Goal: Find contact information: Find contact information

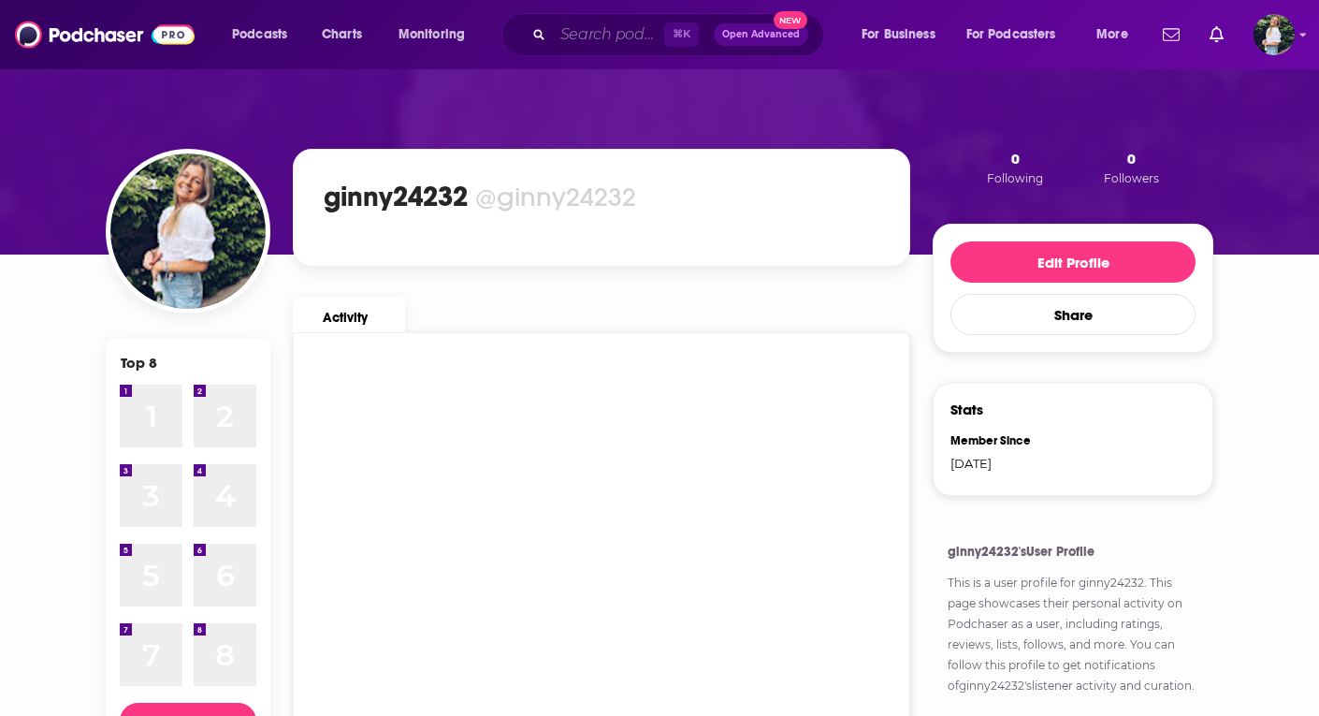
click at [586, 36] on input "Search podcasts, credits, & more..." at bounding box center [608, 35] width 111 height 30
click at [272, 40] on span "Podcasts" at bounding box center [259, 35] width 55 height 26
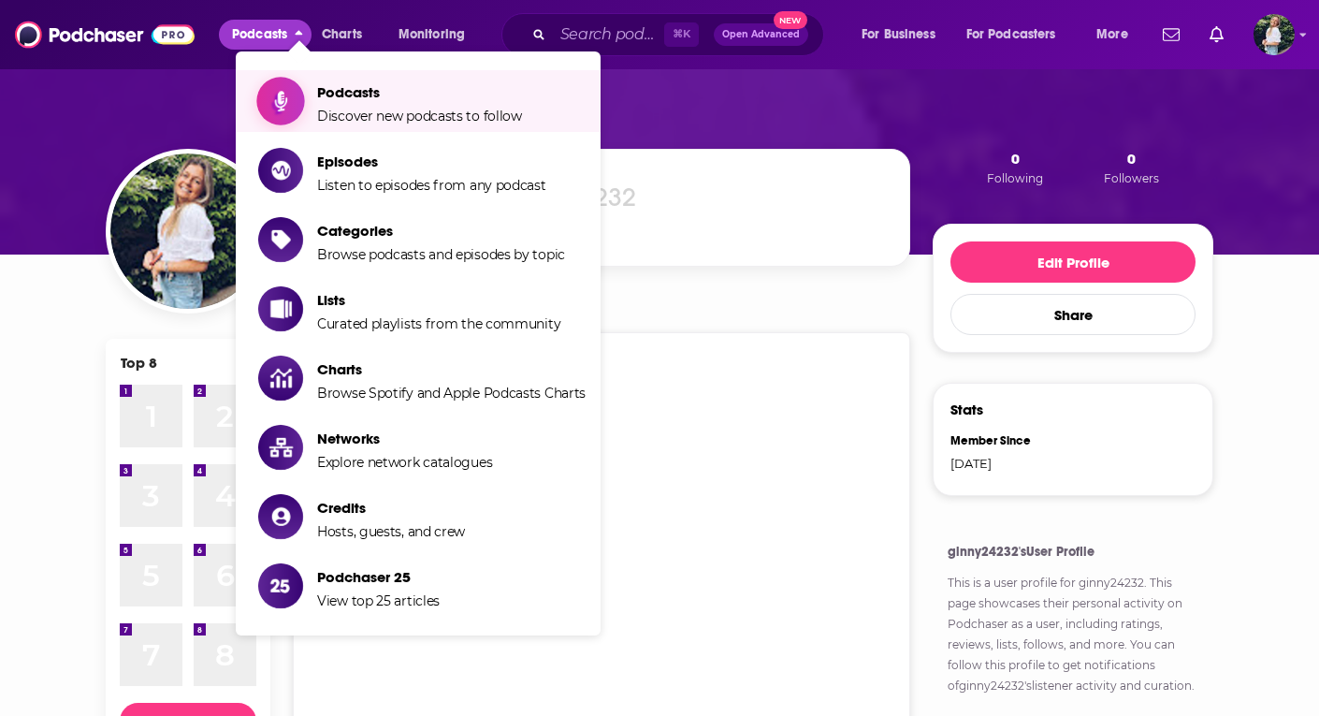
click at [319, 94] on span "Podcasts" at bounding box center [419, 92] width 205 height 18
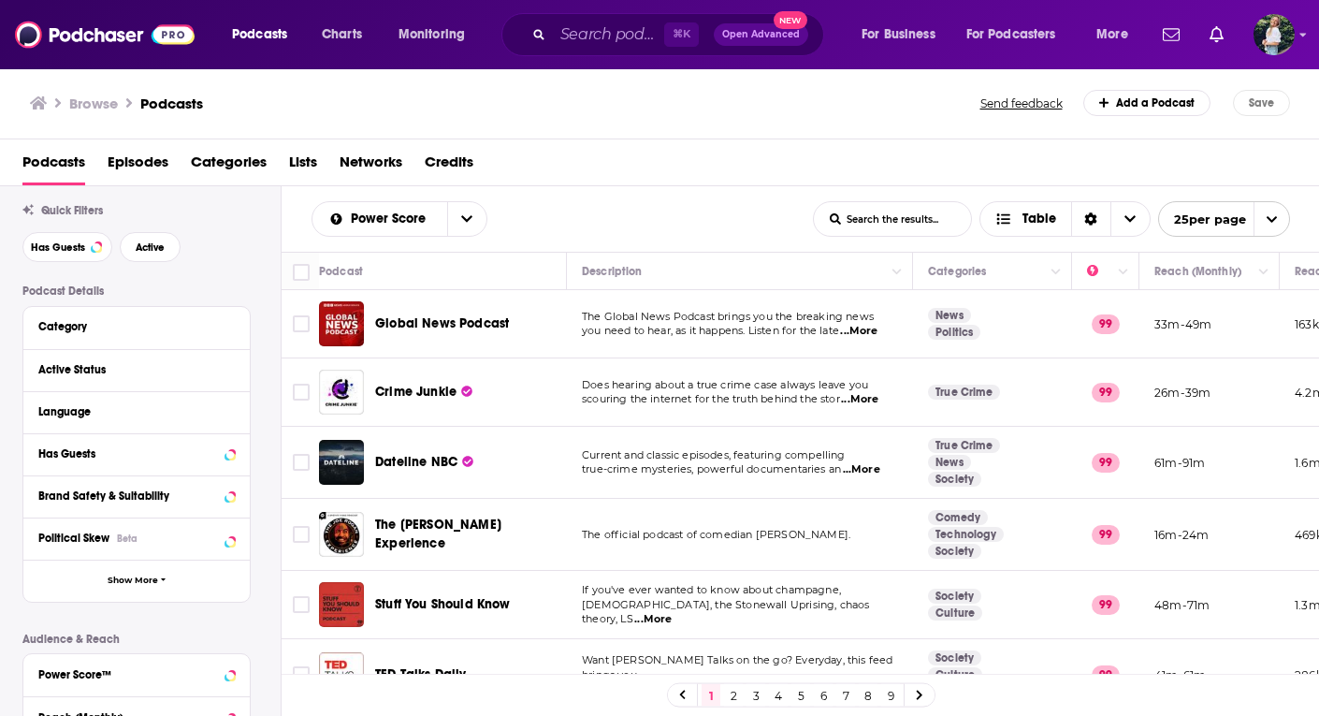
scroll to position [46, 0]
click at [119, 336] on button "Category" at bounding box center [131, 324] width 187 height 23
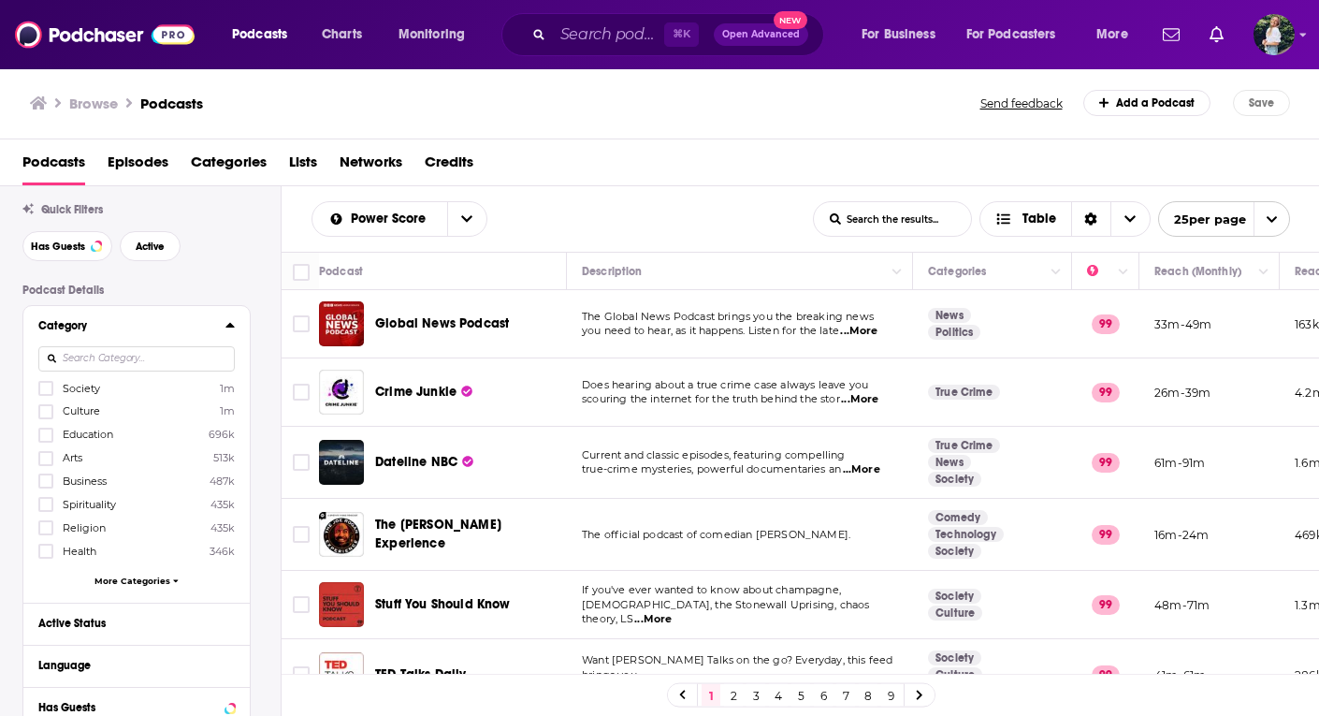
click at [119, 356] on input at bounding box center [136, 358] width 196 height 25
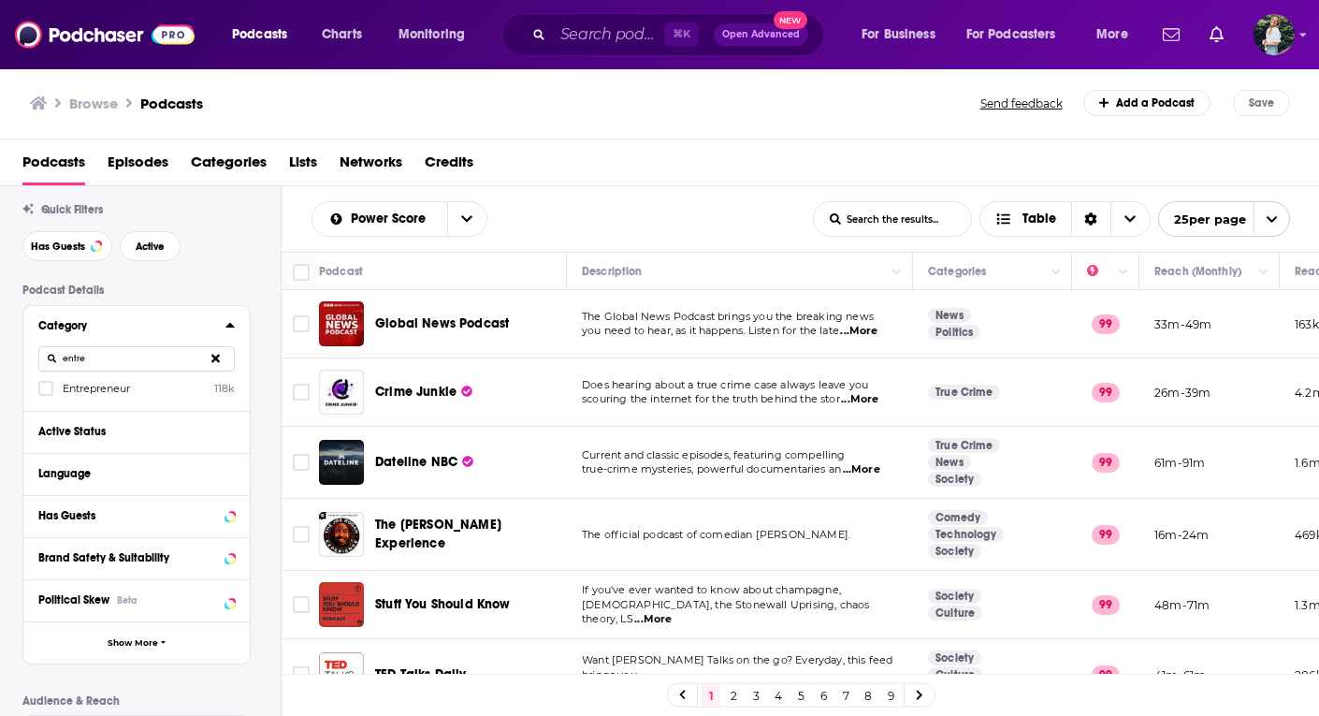
type input "entre"
click at [116, 385] on span "Entrepreneur" at bounding box center [96, 388] width 67 height 13
click at [46, 394] on input "multiSelectOption-entrepreneur-0" at bounding box center [46, 394] width 0 height 0
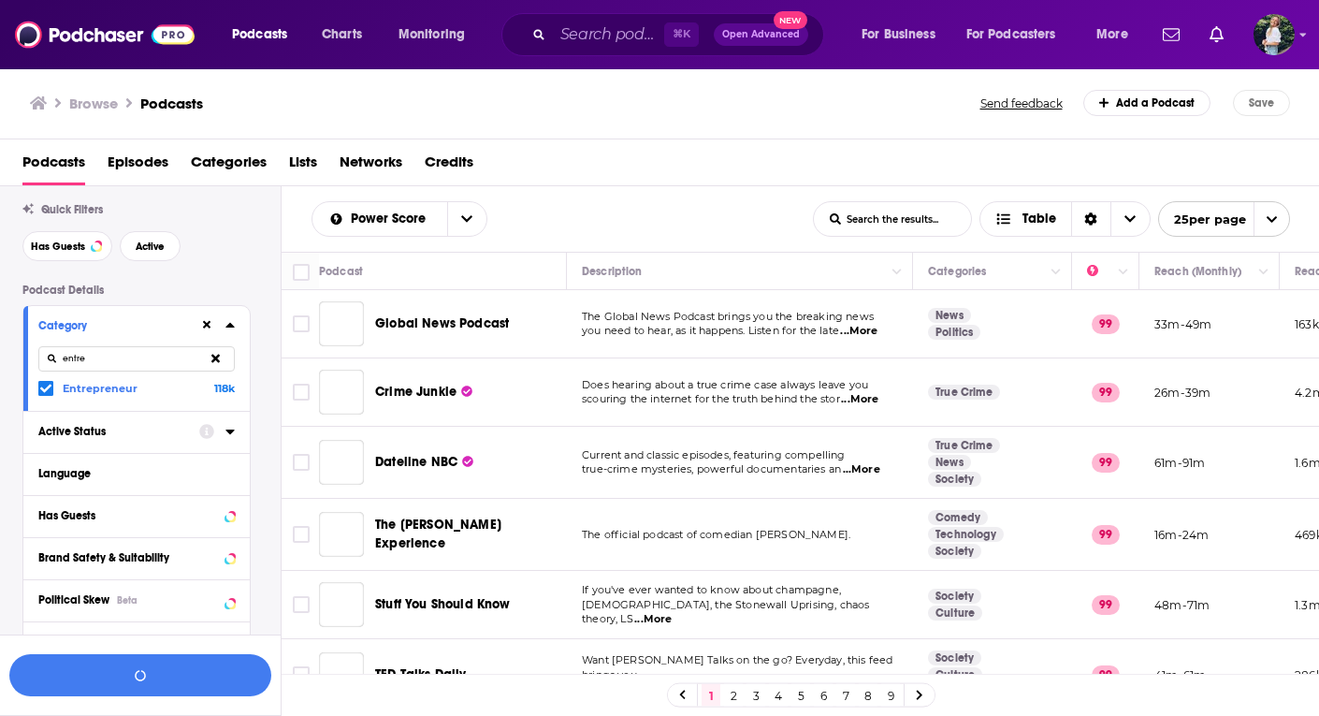
scroll to position [92, 0]
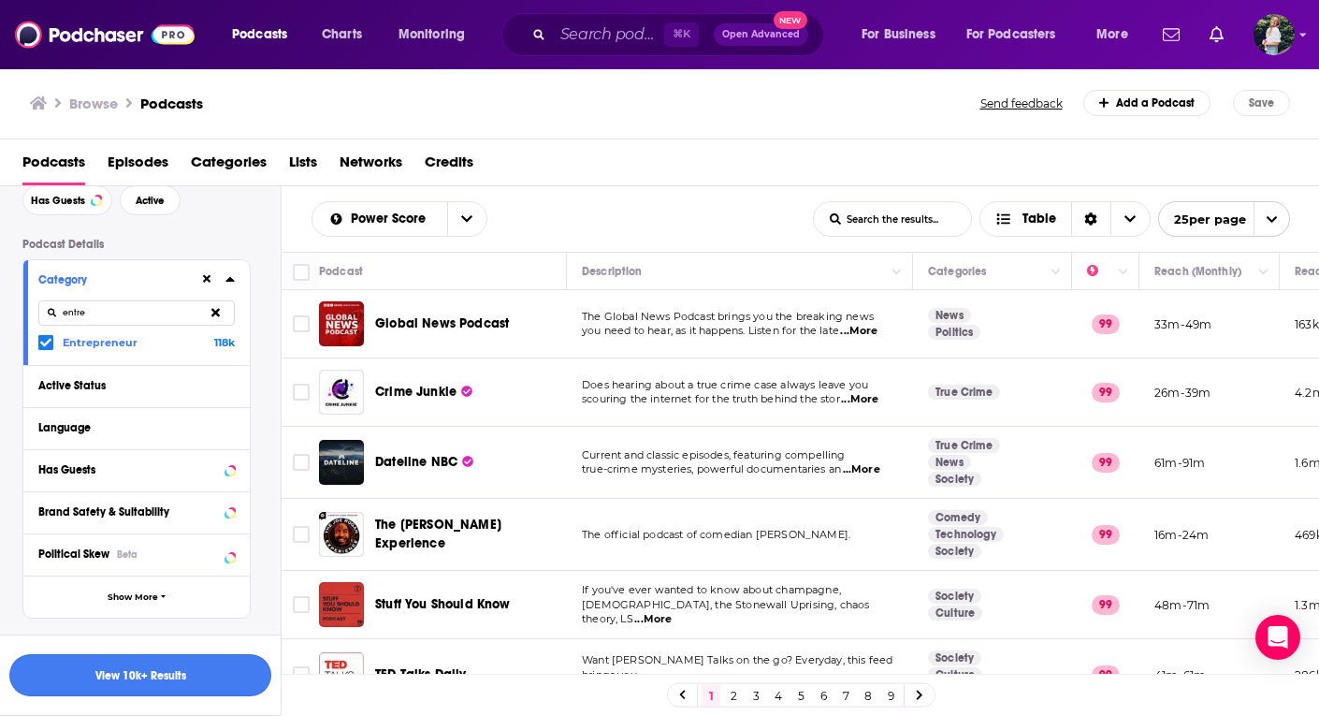
click at [103, 676] on button "View 10k+ Results" at bounding box center [140, 675] width 262 height 42
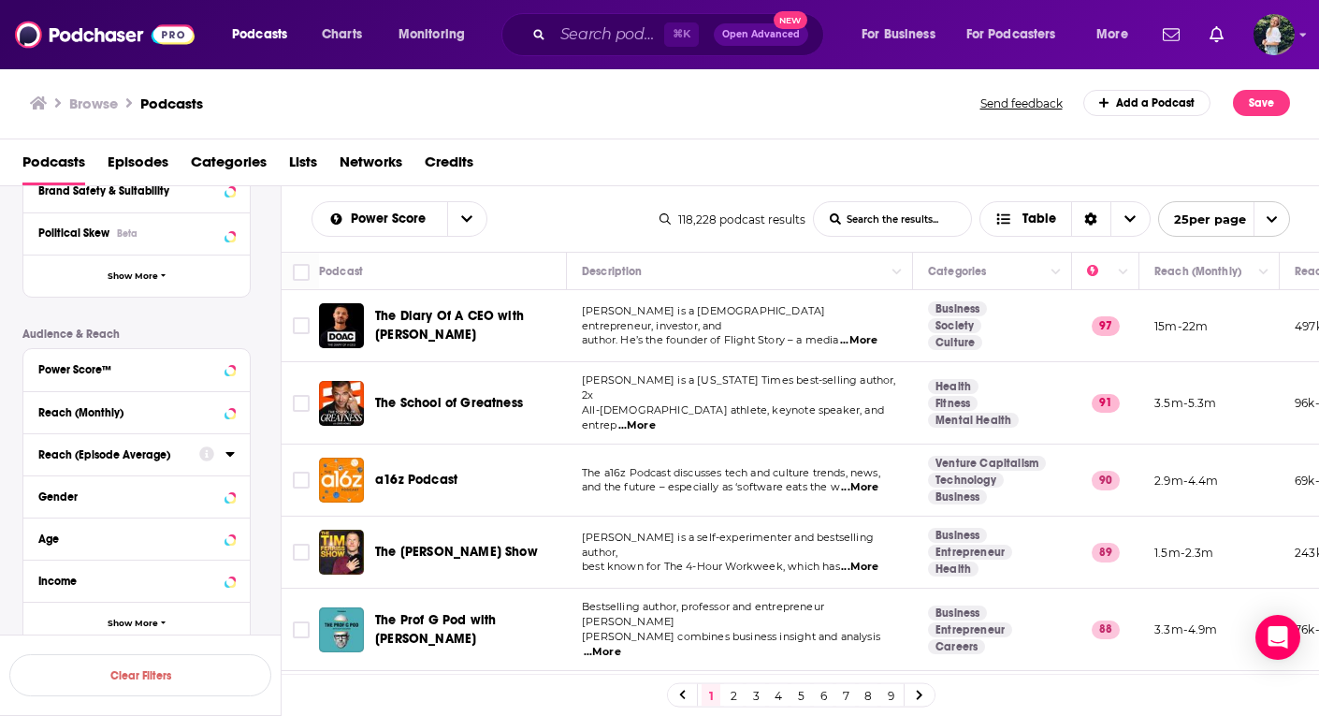
scroll to position [463, 0]
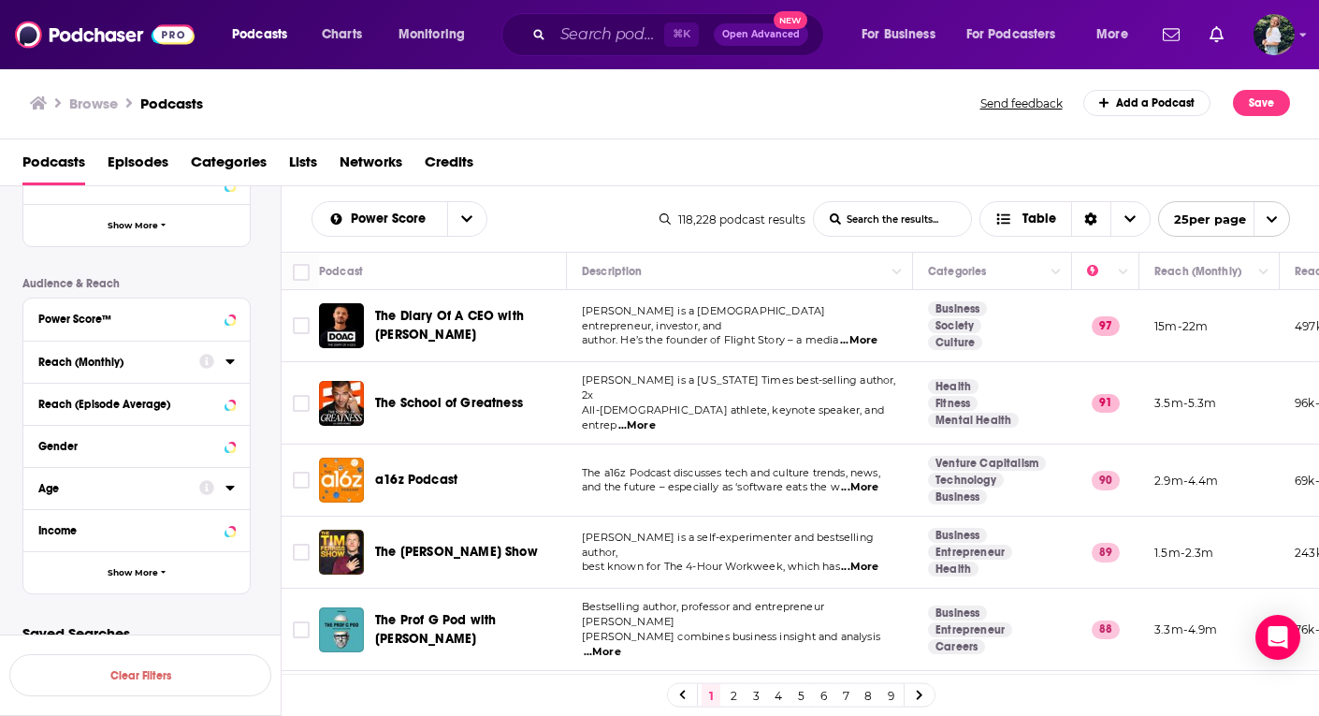
click at [234, 365] on icon at bounding box center [229, 361] width 9 height 15
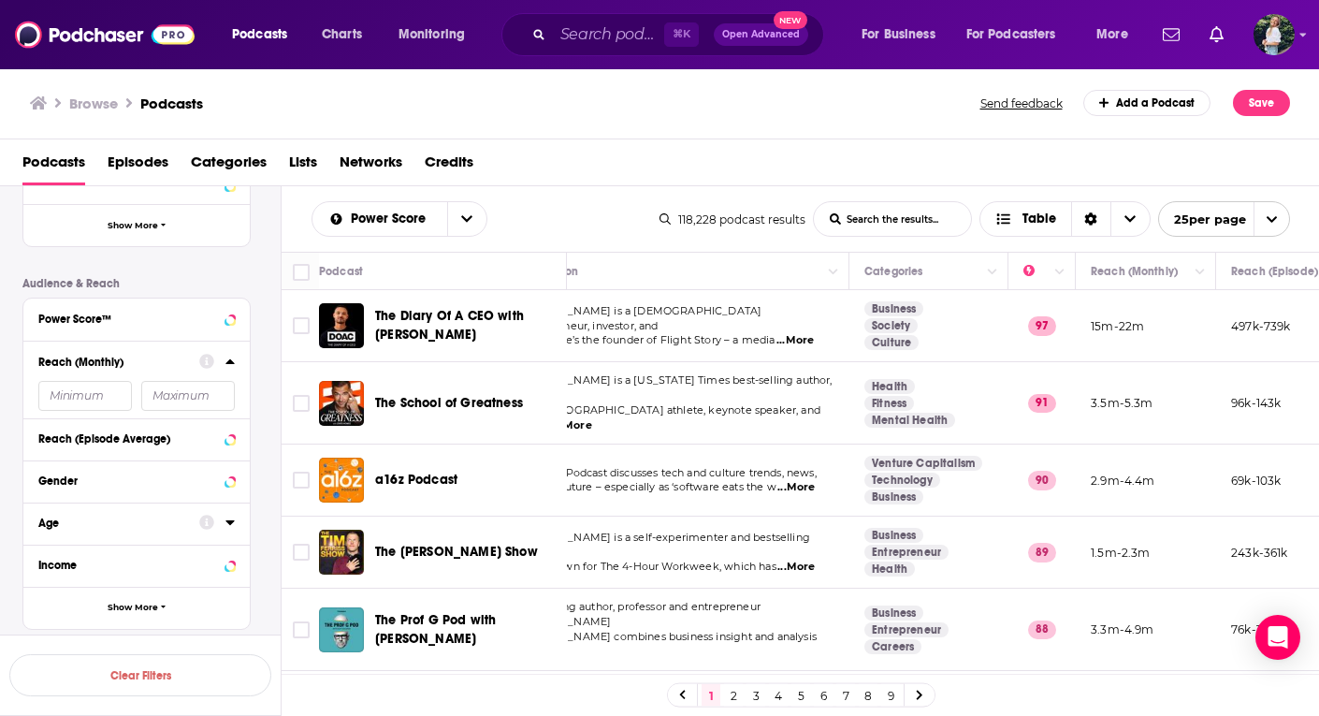
scroll to position [0, 62]
click at [101, 400] on input "number" at bounding box center [85, 396] width 94 height 30
click at [183, 401] on input "number" at bounding box center [188, 396] width 94 height 30
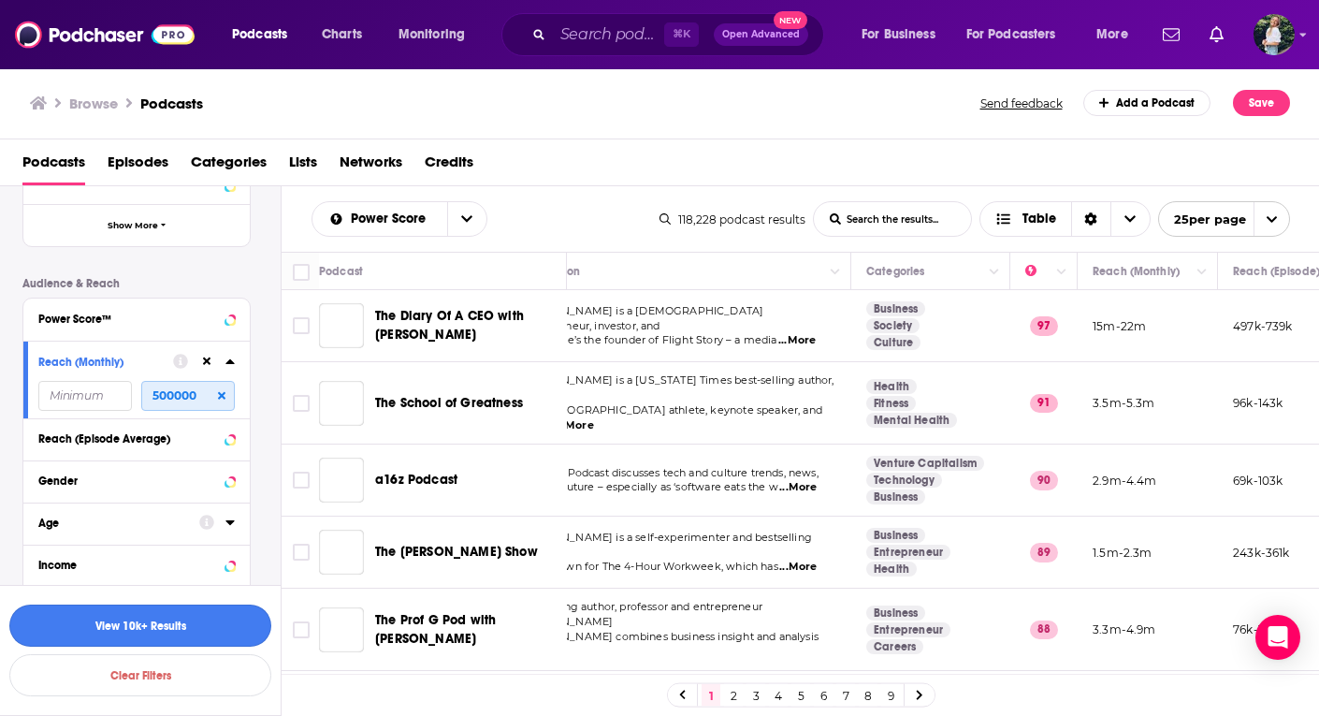
type input "500000"
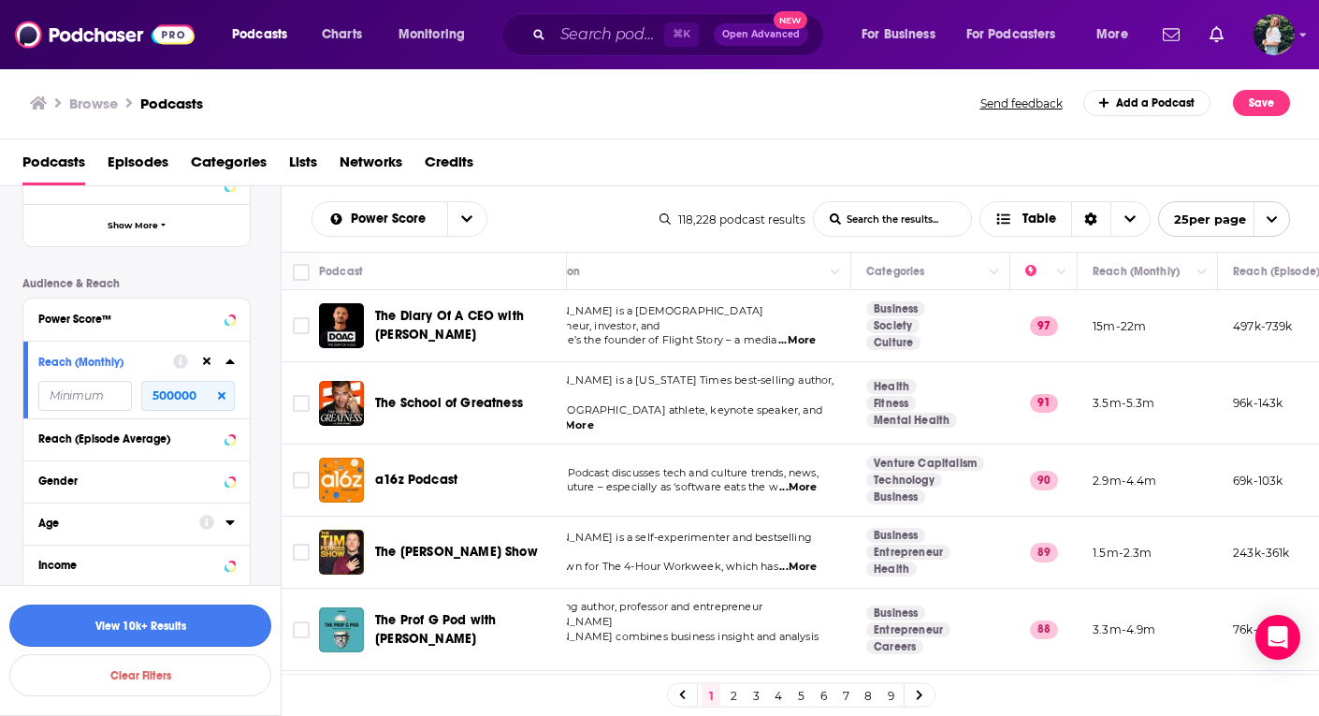
click at [156, 607] on button "View 10k+ Results" at bounding box center [140, 625] width 262 height 42
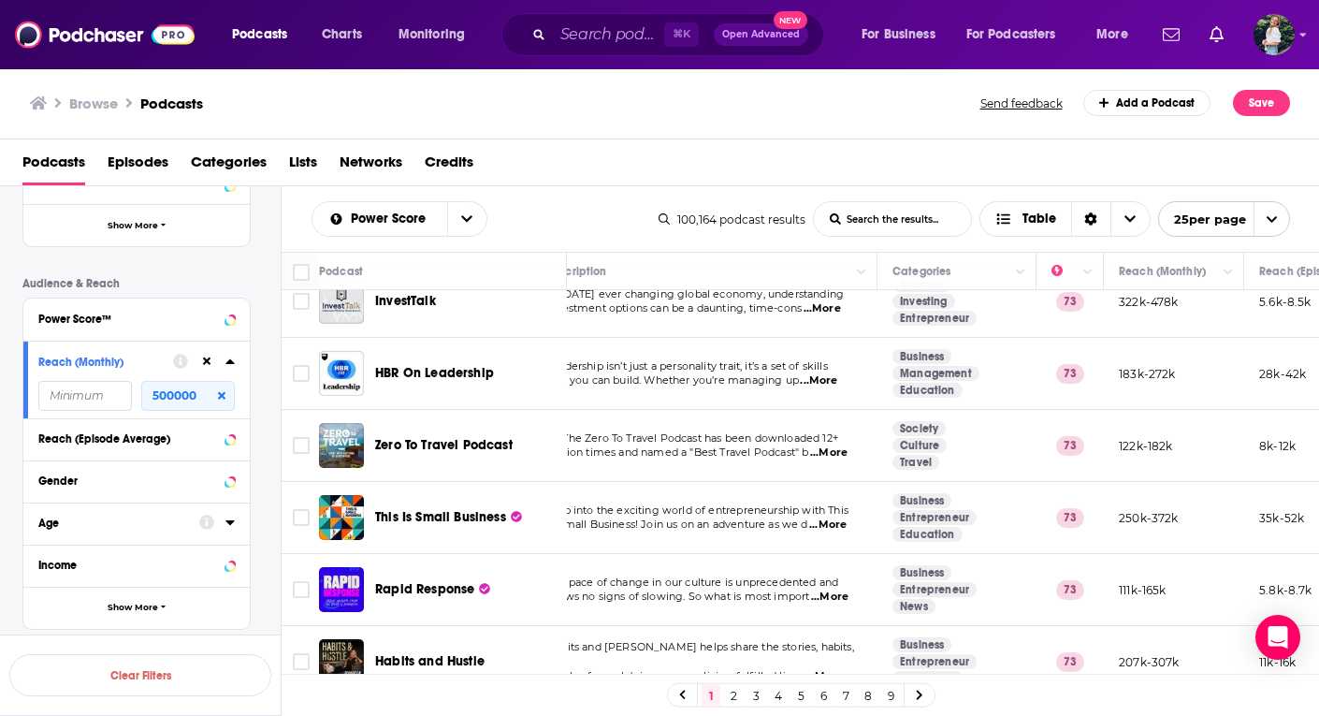
scroll to position [1417, 36]
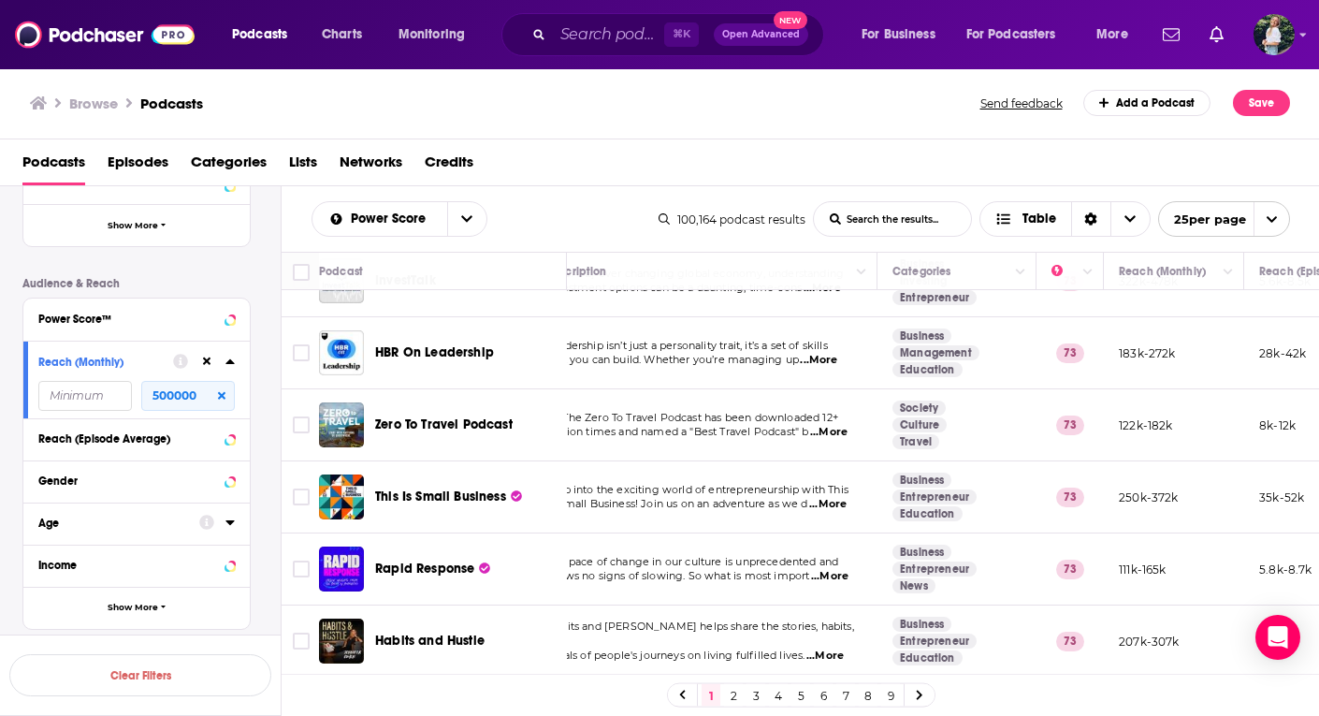
click at [919, 700] on icon at bounding box center [919, 695] width 7 height 11
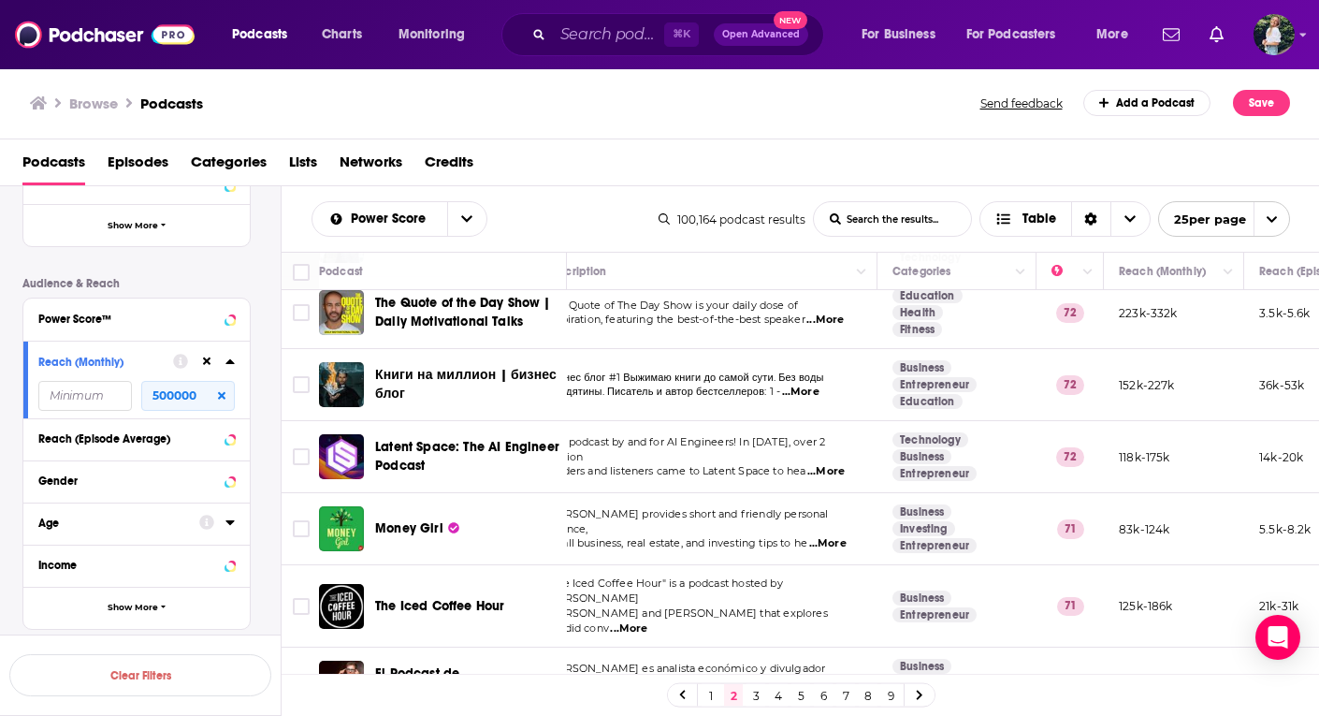
scroll to position [234, 36]
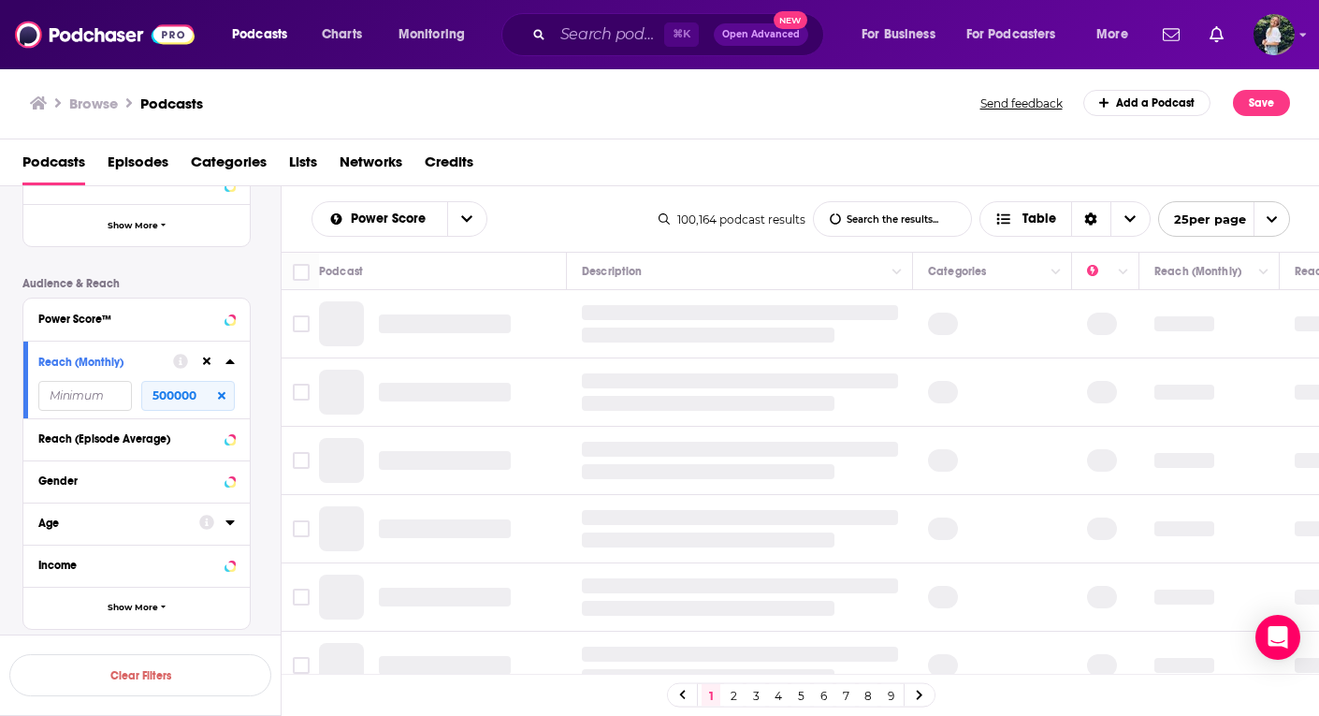
click at [731, 697] on link "2" at bounding box center [733, 695] width 19 height 22
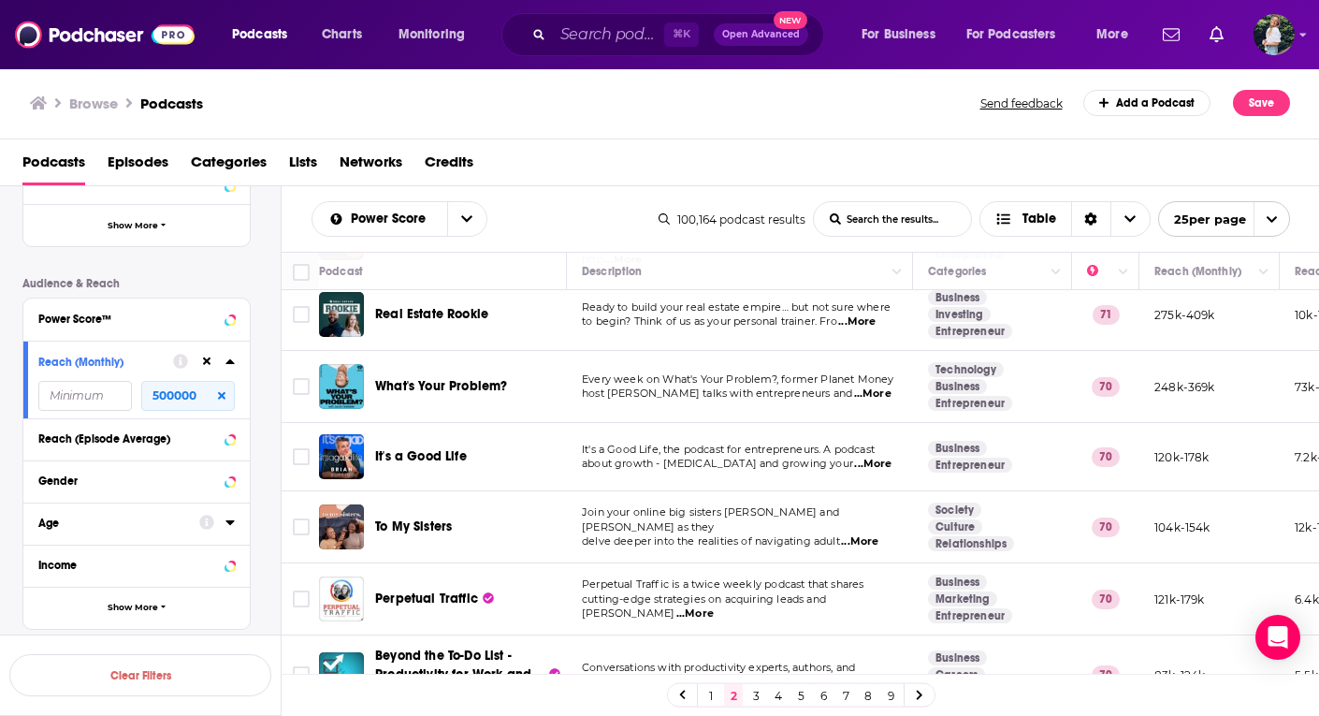
scroll to position [1399, 0]
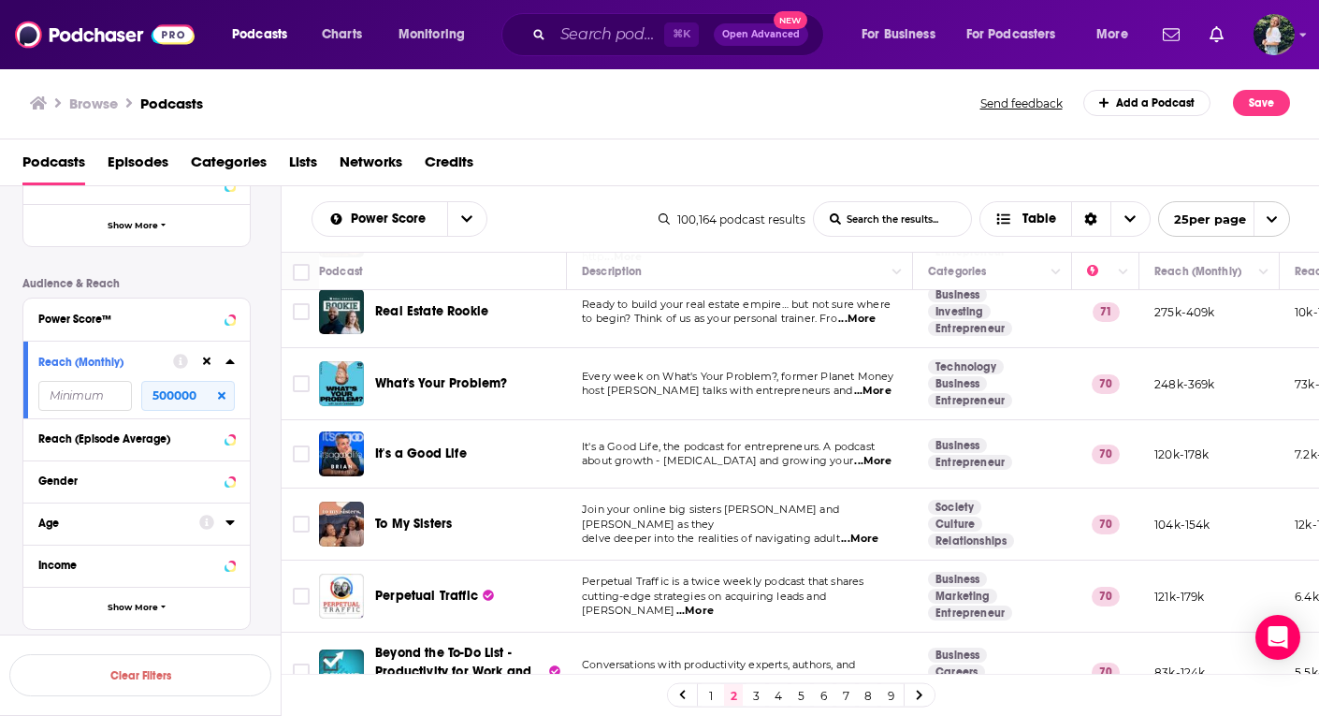
click at [869, 454] on span "...More" at bounding box center [872, 461] width 37 height 15
click at [758, 690] on link "3" at bounding box center [756, 695] width 19 height 22
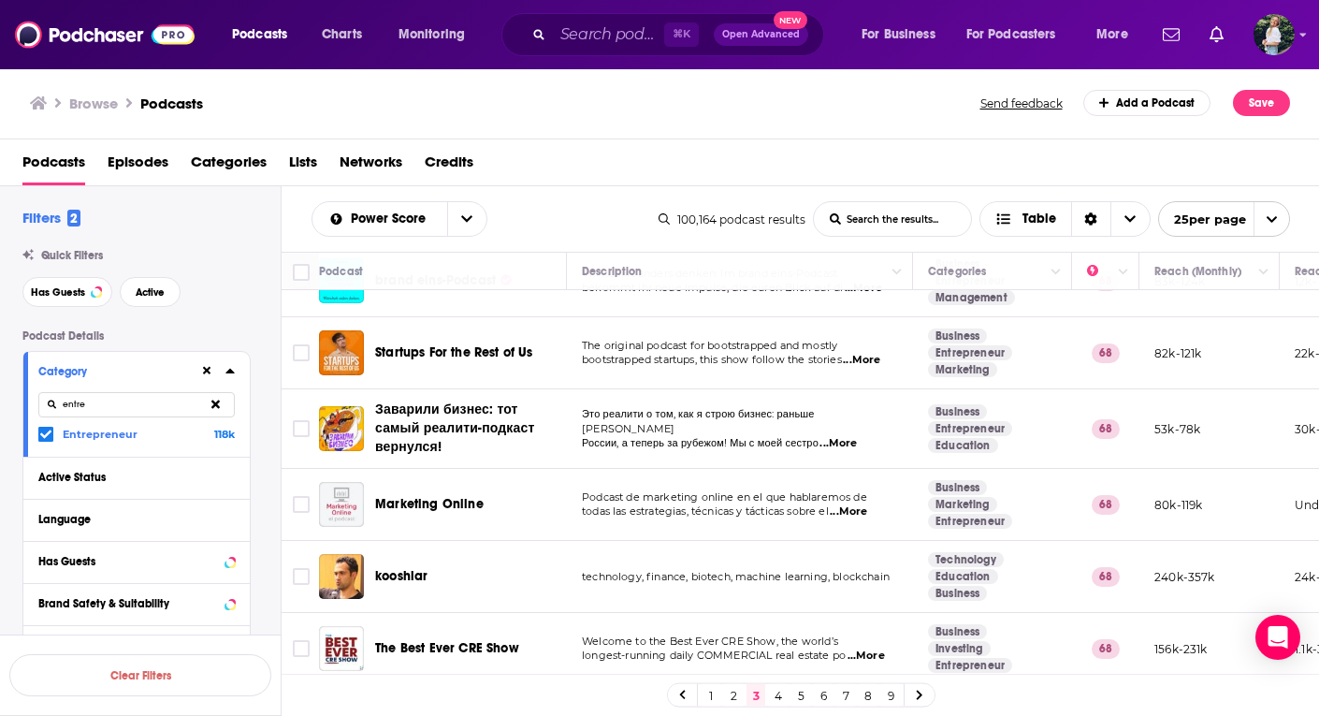
click at [214, 401] on icon at bounding box center [215, 404] width 8 height 12
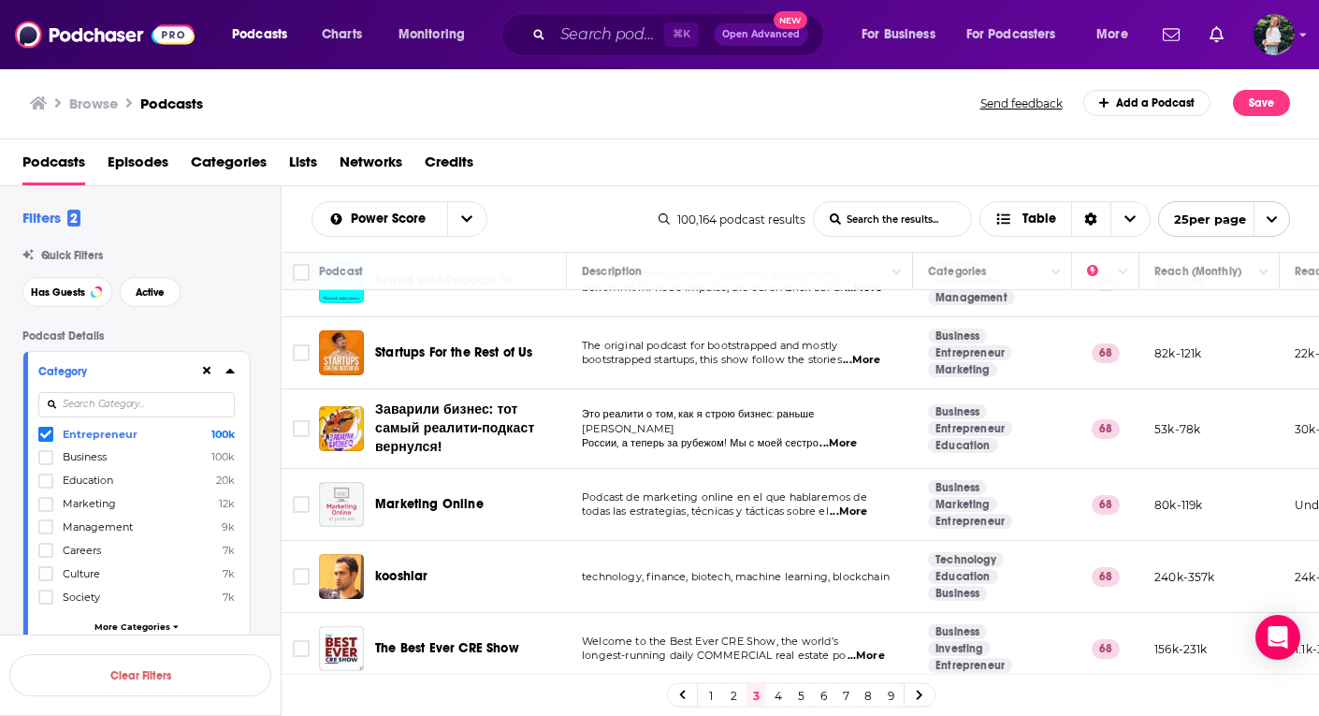
click at [49, 438] on icon at bounding box center [45, 433] width 11 height 11
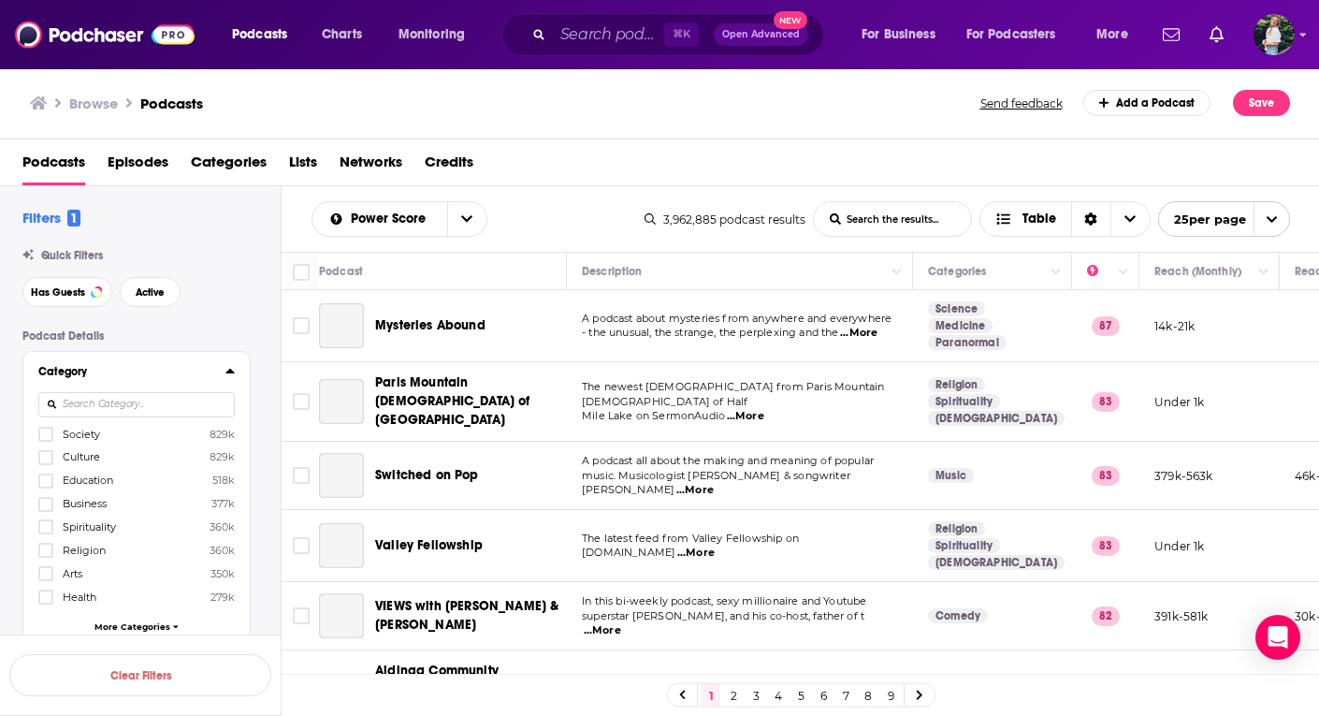
click at [122, 624] on span "More Categories" at bounding box center [132, 626] width 76 height 10
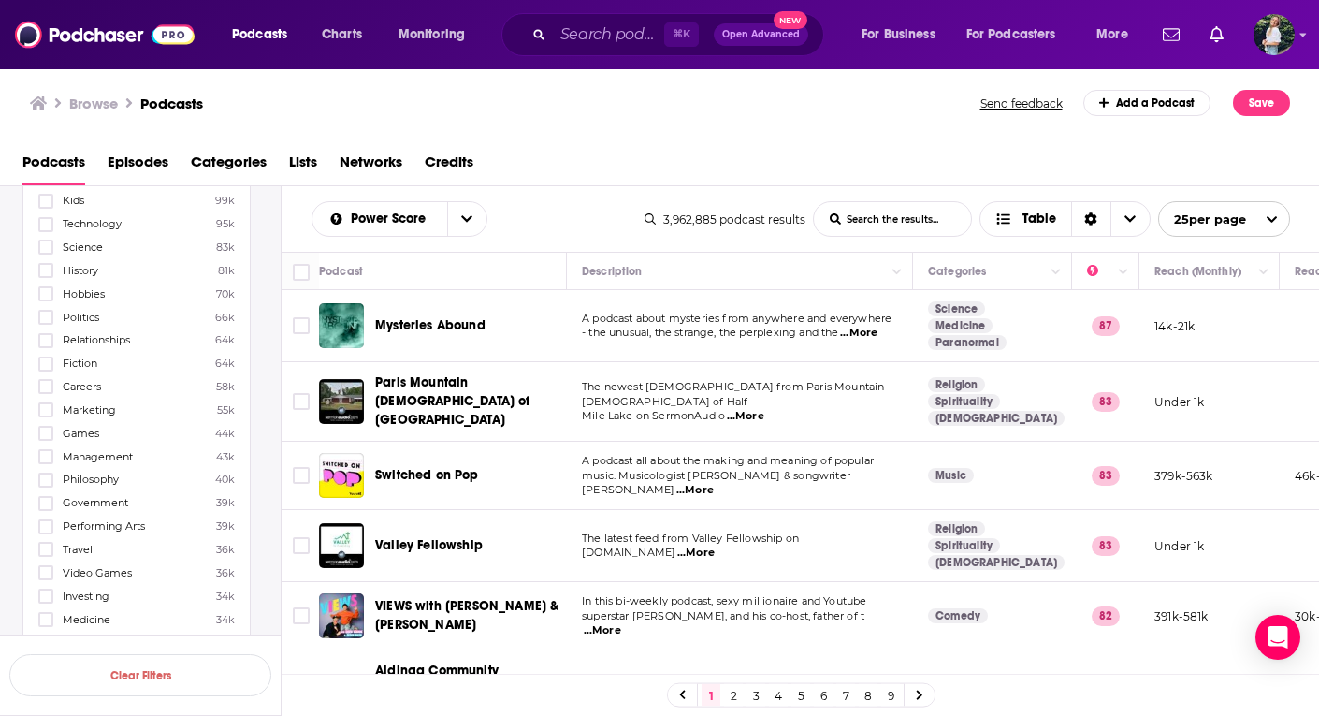
scroll to position [710, 0]
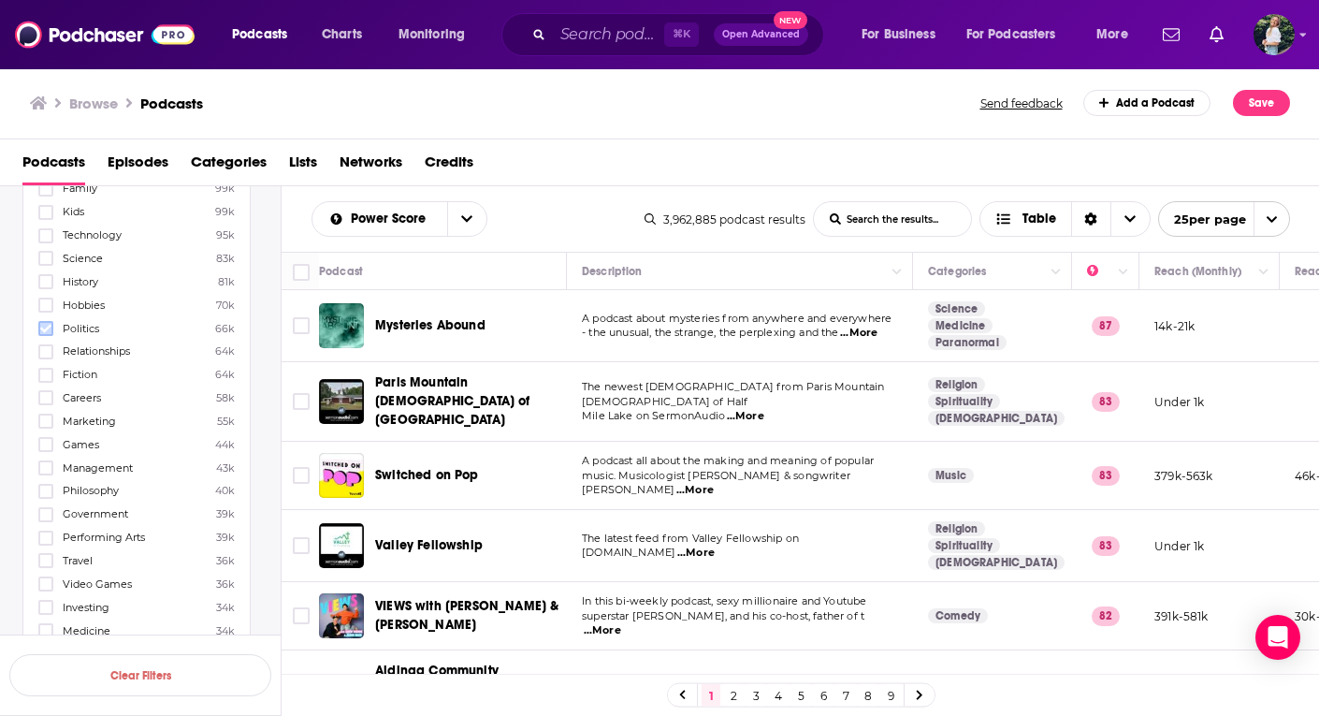
click at [49, 323] on icon at bounding box center [45, 328] width 11 height 11
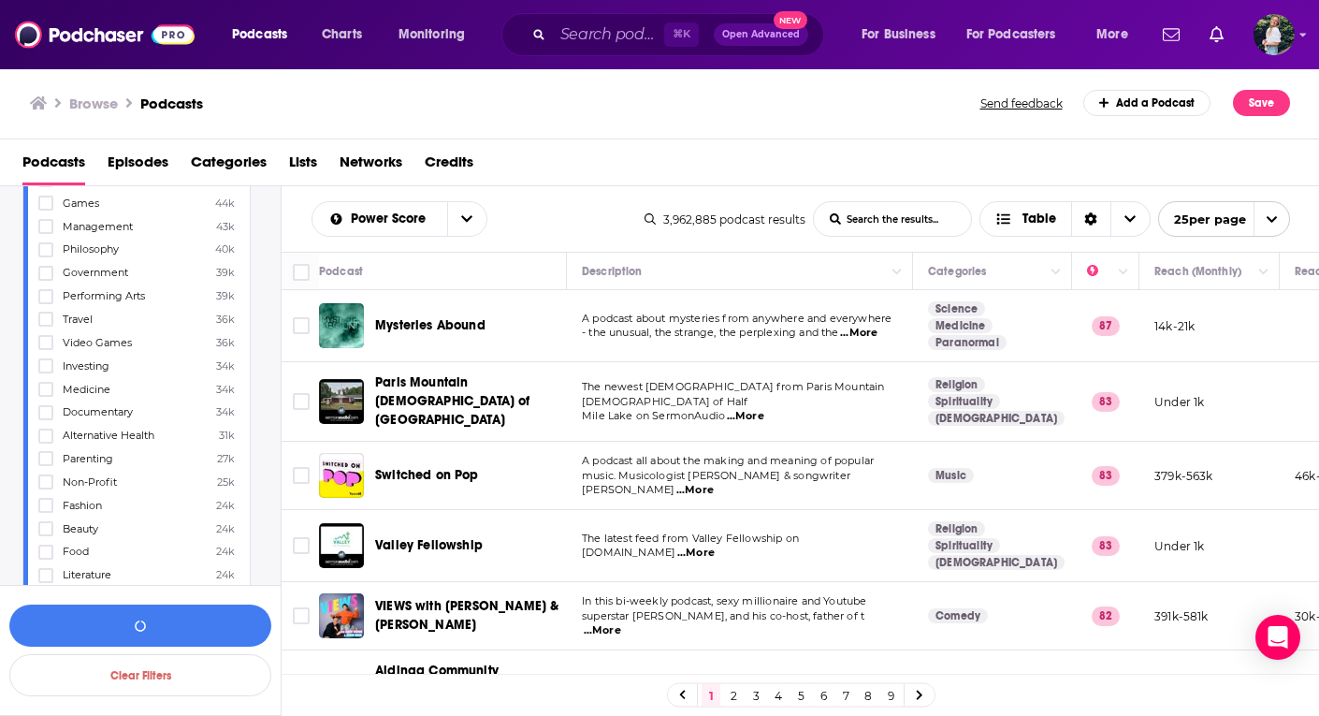
scroll to position [960, 0]
click at [51, 470] on icon at bounding box center [45, 474] width 11 height 8
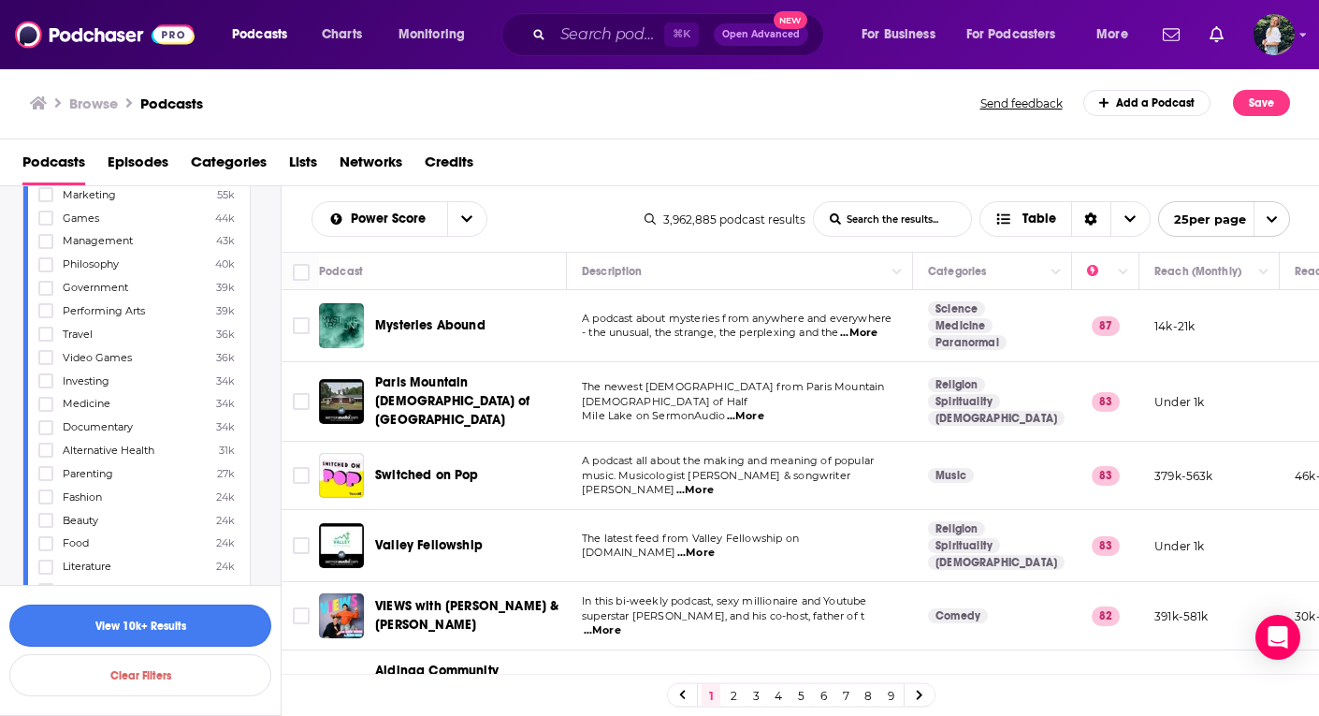
click at [179, 632] on button "View 10k+ Results" at bounding box center [140, 625] width 262 height 42
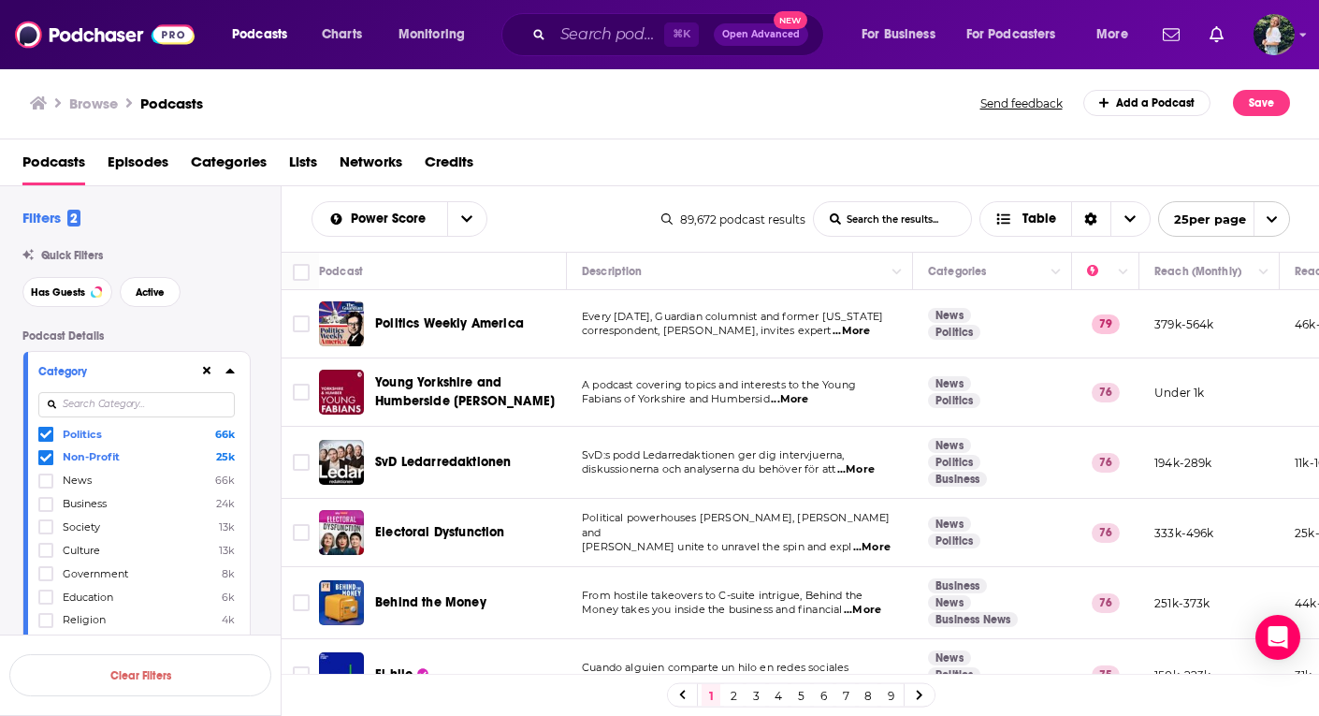
click at [226, 373] on icon at bounding box center [229, 371] width 8 height 5
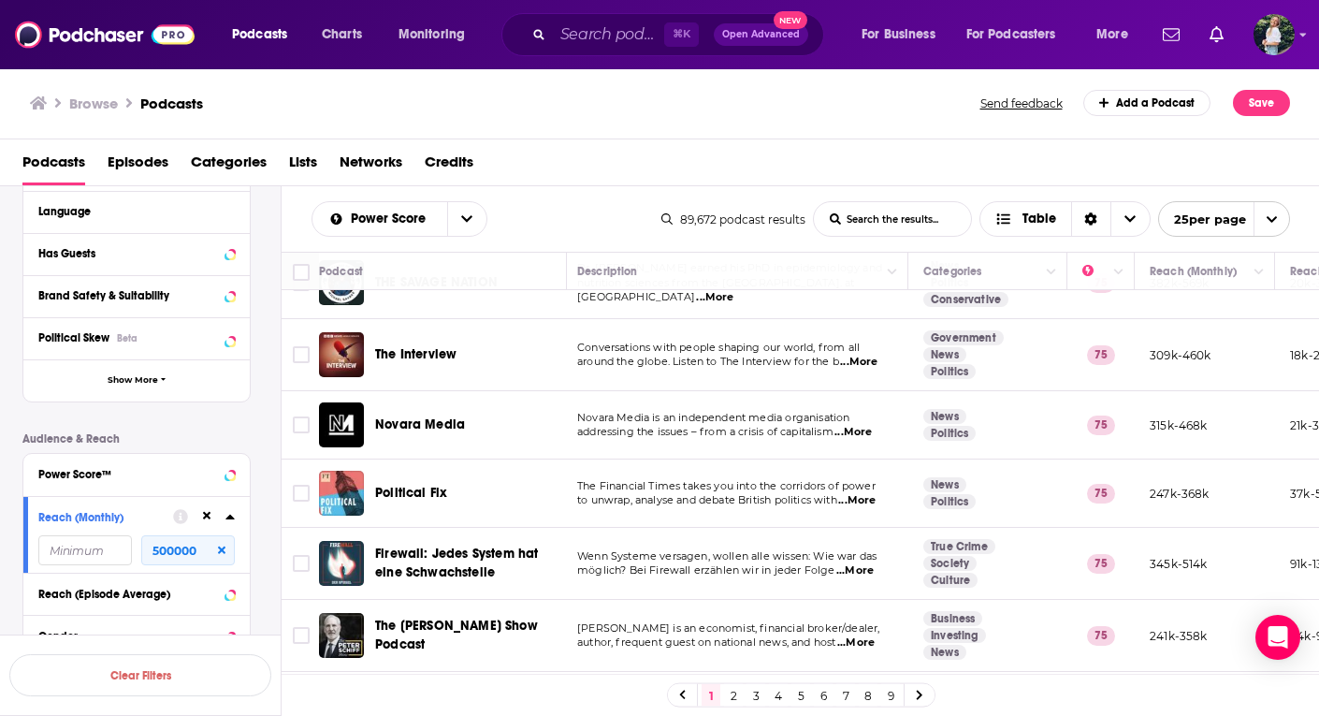
scroll to position [536, 0]
click at [400, 350] on span "The Interview" at bounding box center [415, 354] width 81 height 16
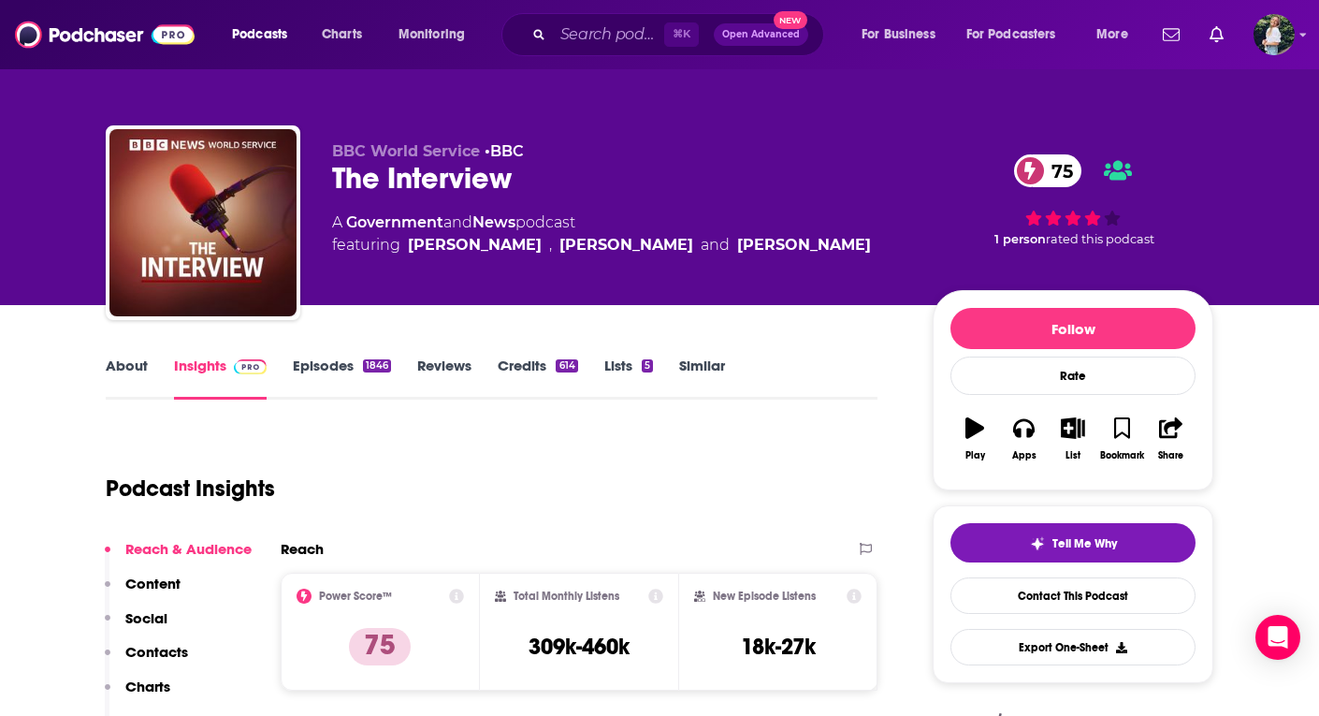
click at [123, 362] on link "About" at bounding box center [127, 377] width 42 height 43
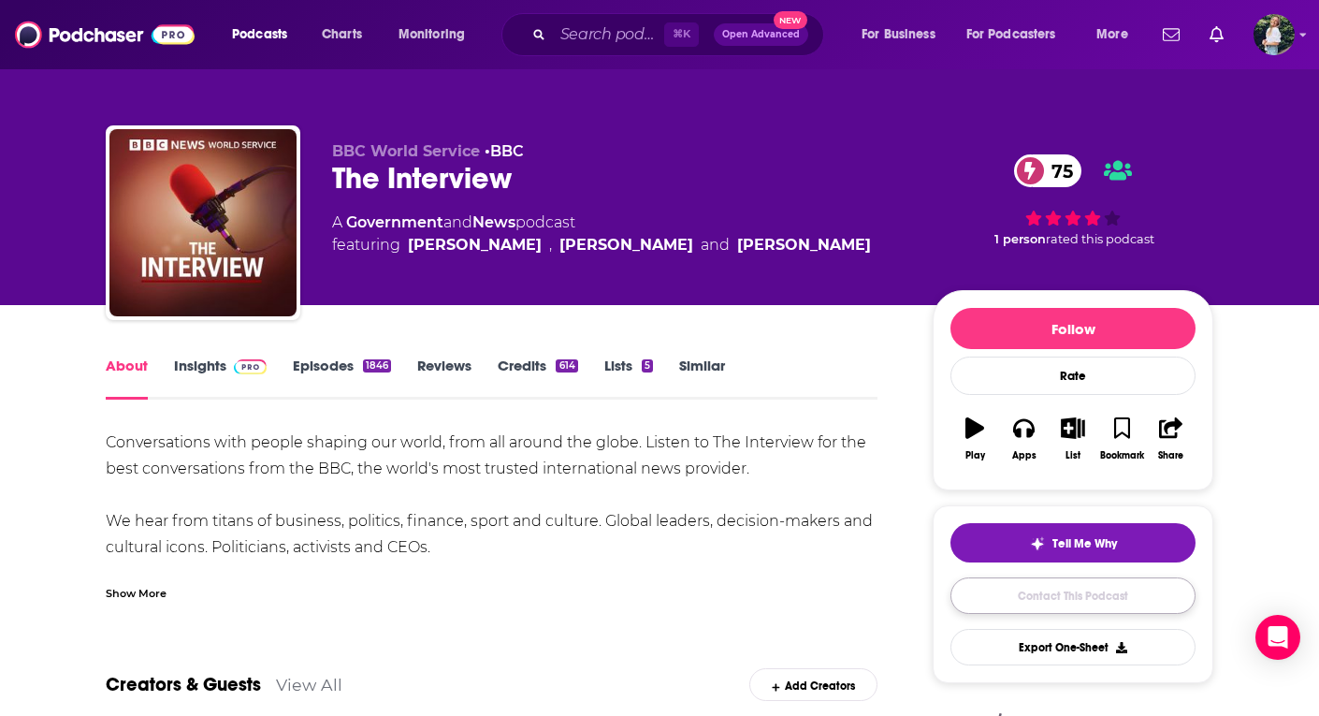
click at [1001, 603] on link "Contact This Podcast" at bounding box center [1073, 595] width 245 height 36
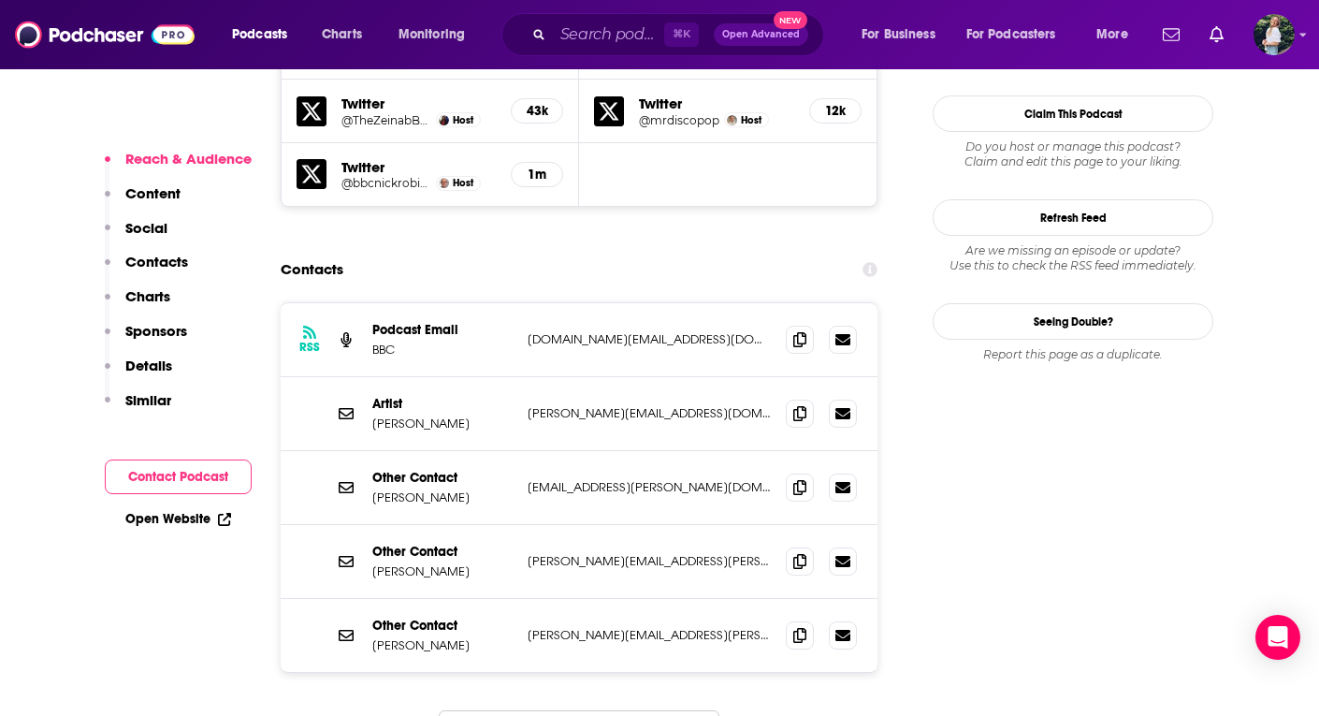
scroll to position [1863, 0]
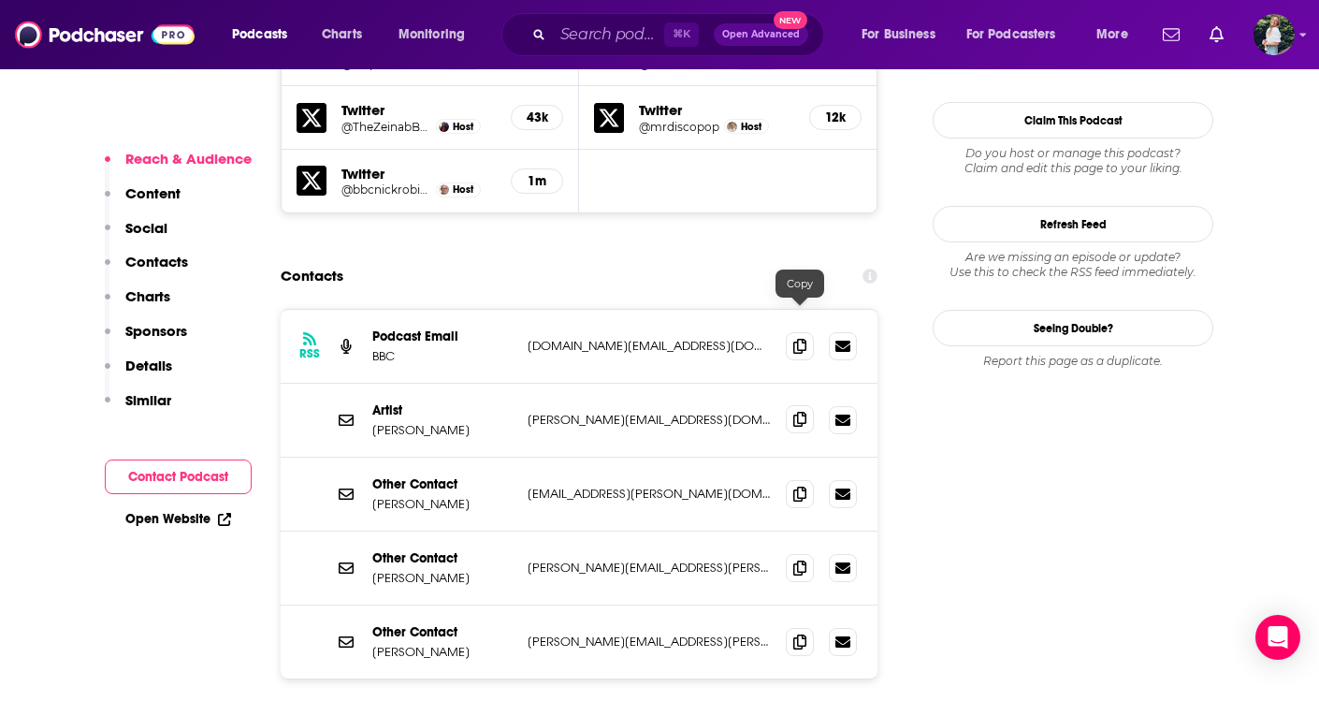
click at [799, 412] on icon at bounding box center [799, 419] width 13 height 15
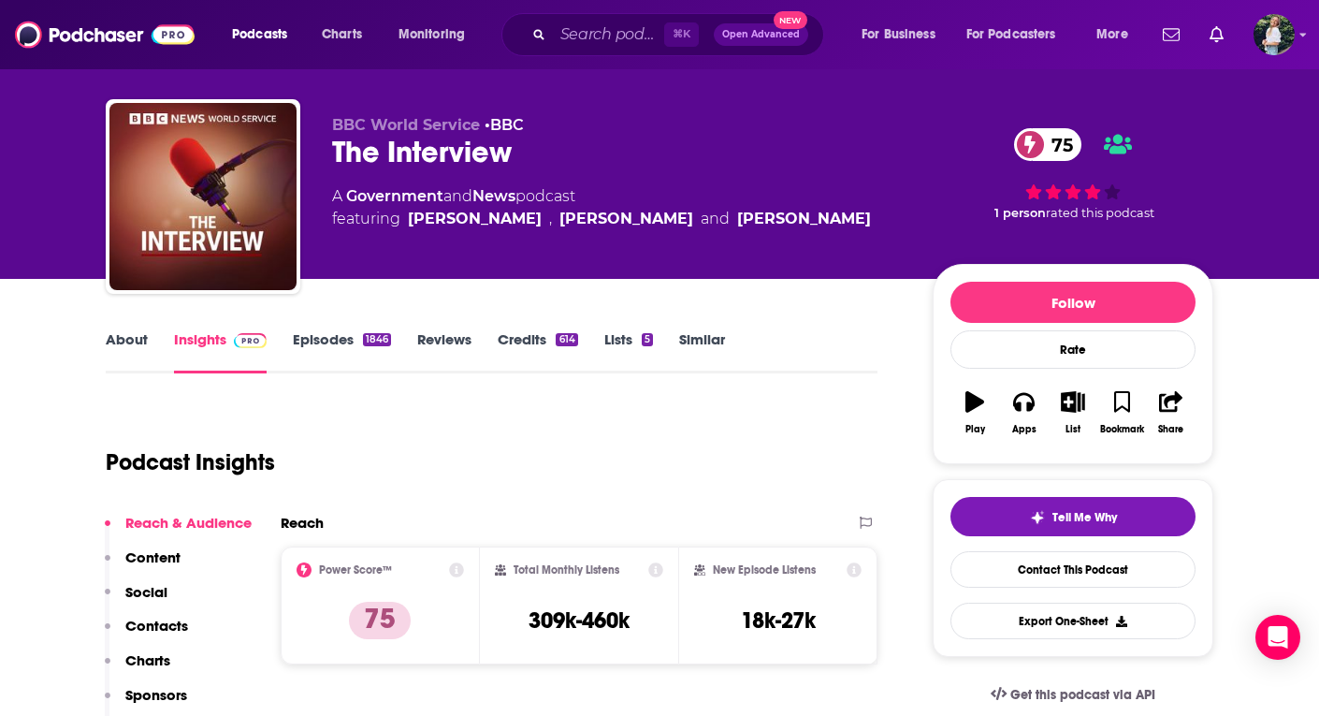
scroll to position [0, 0]
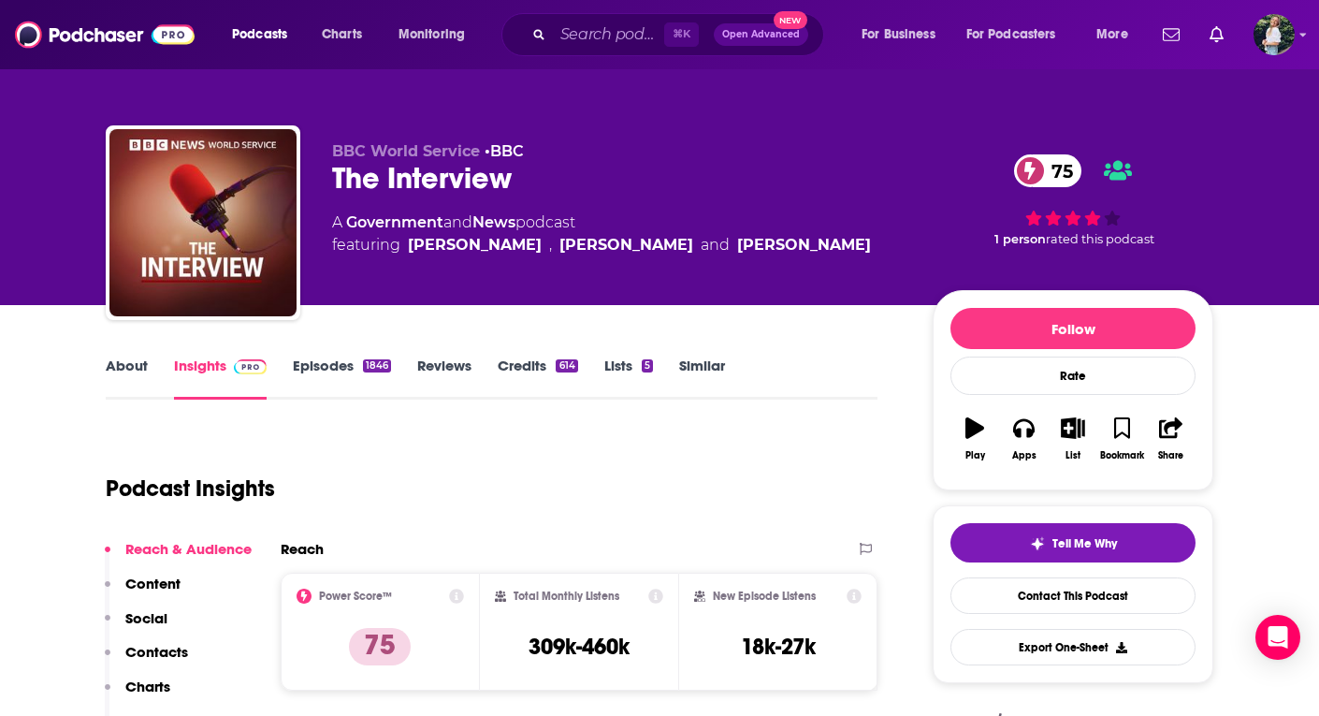
click at [698, 362] on link "Similar" at bounding box center [702, 377] width 46 height 43
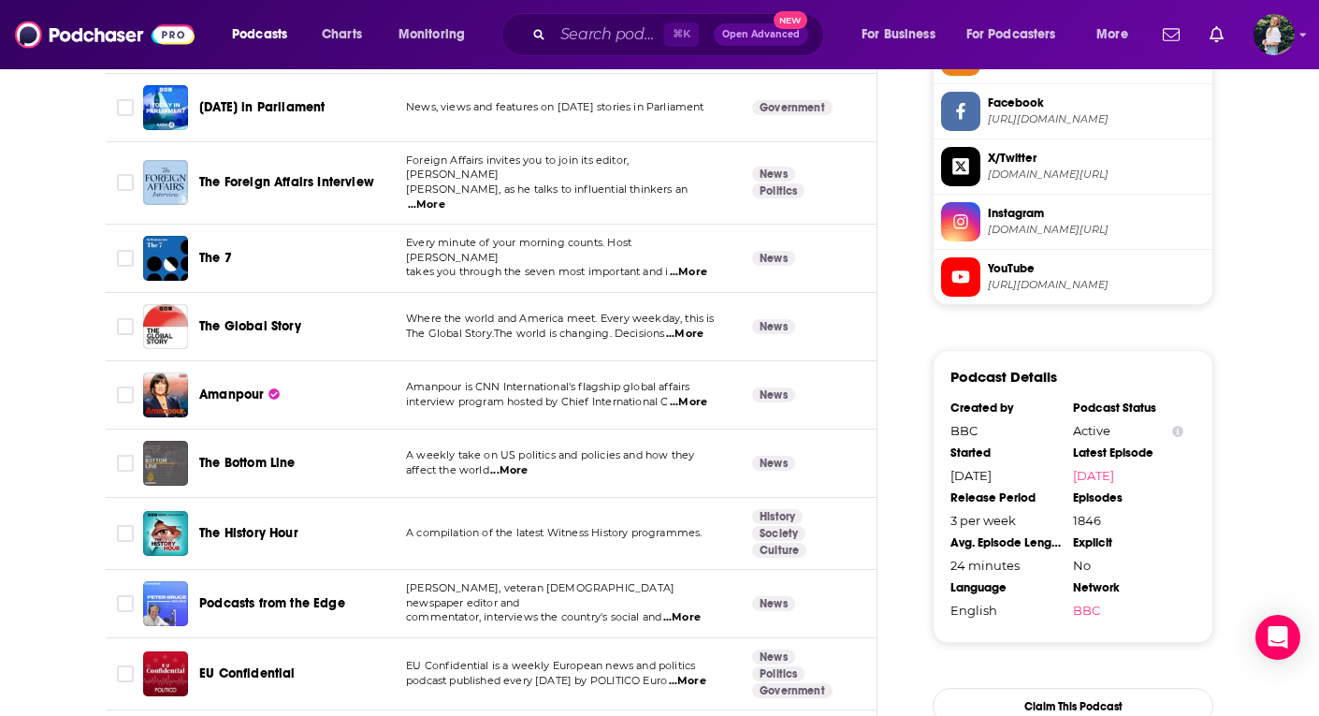
scroll to position [1688, 0]
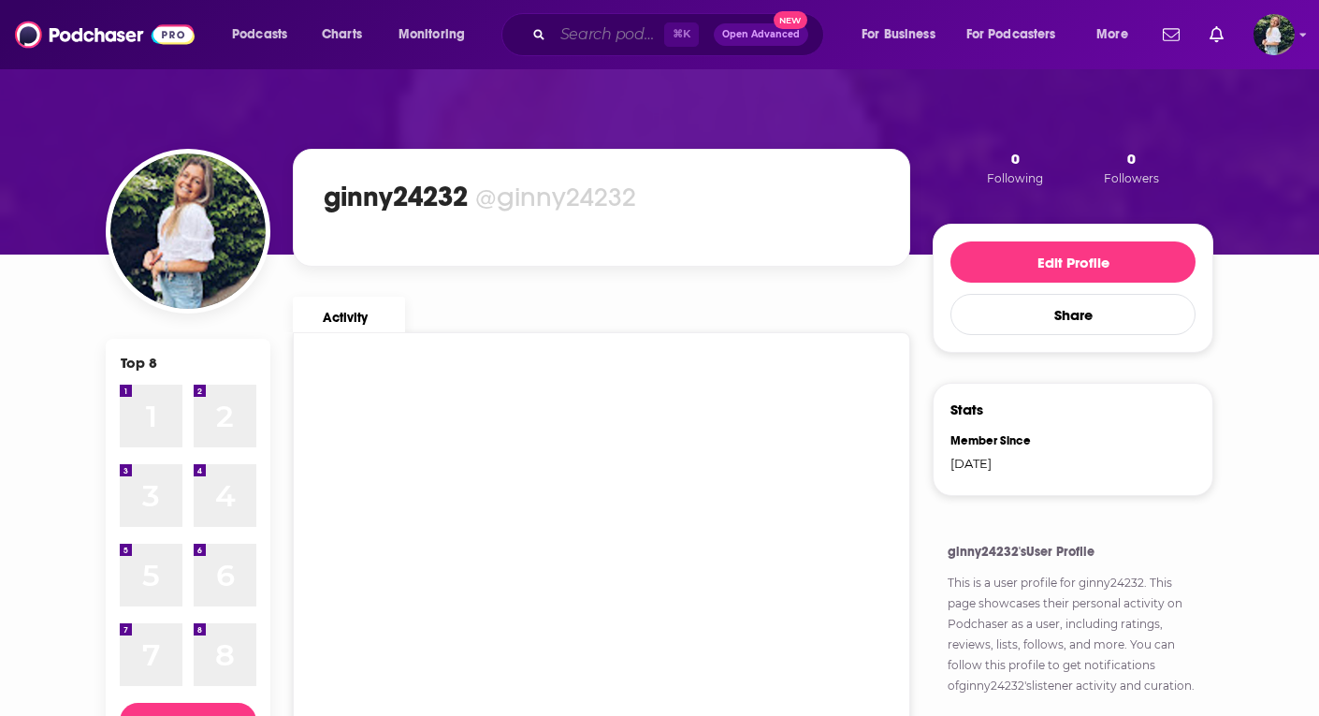
click at [607, 37] on input "Search podcasts, credits, & more..." at bounding box center [608, 35] width 111 height 30
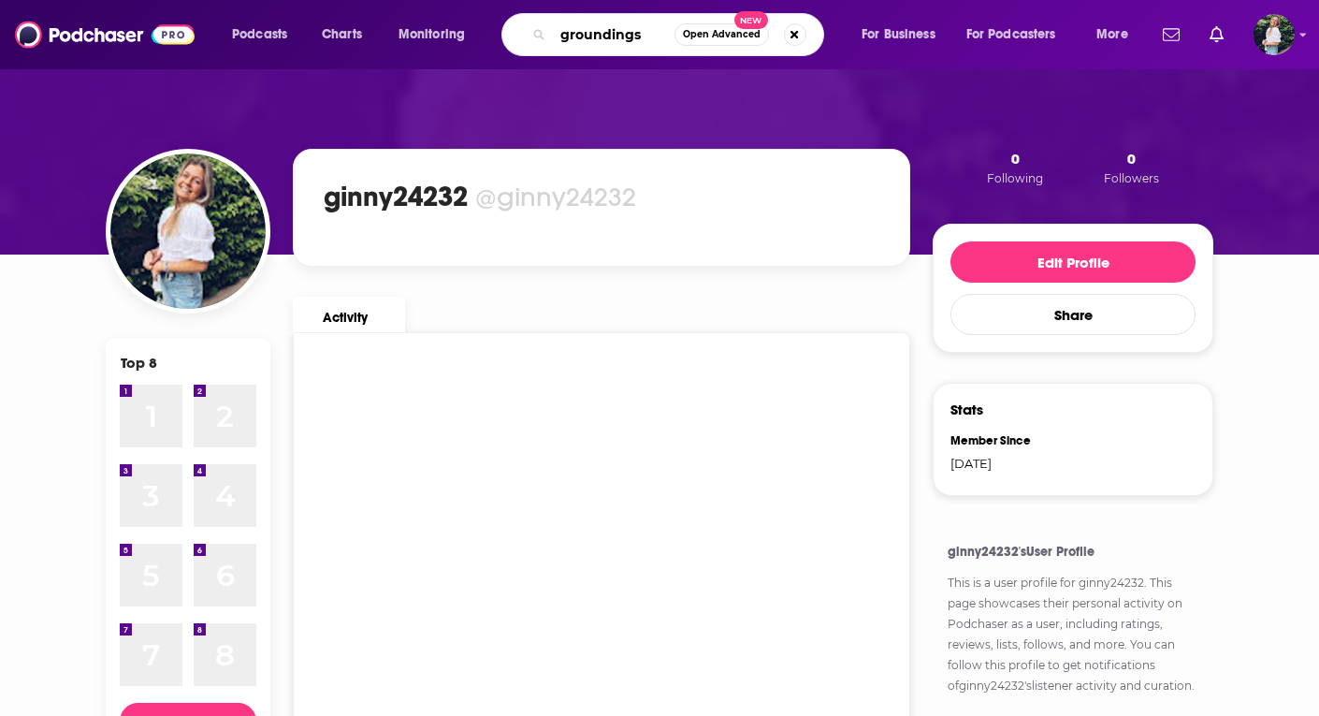
type input "groundings"
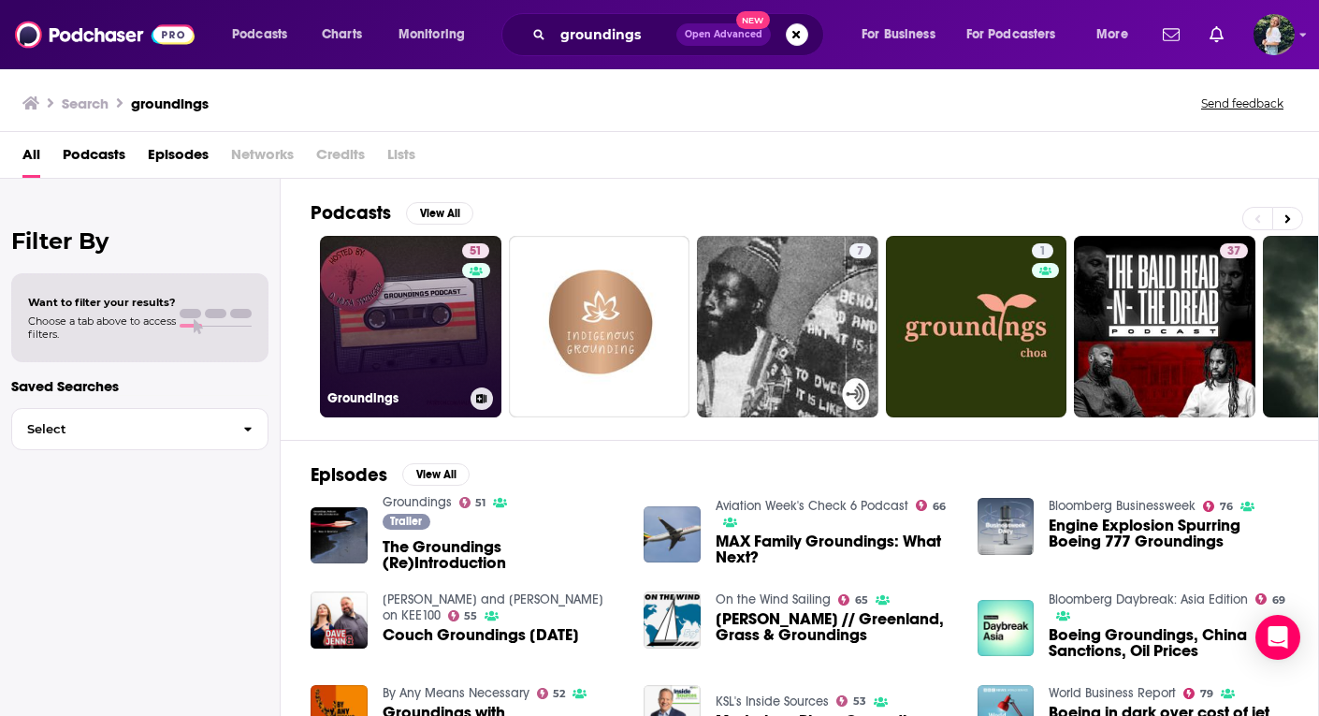
click at [400, 316] on link "51 Groundings" at bounding box center [410, 326] width 181 height 181
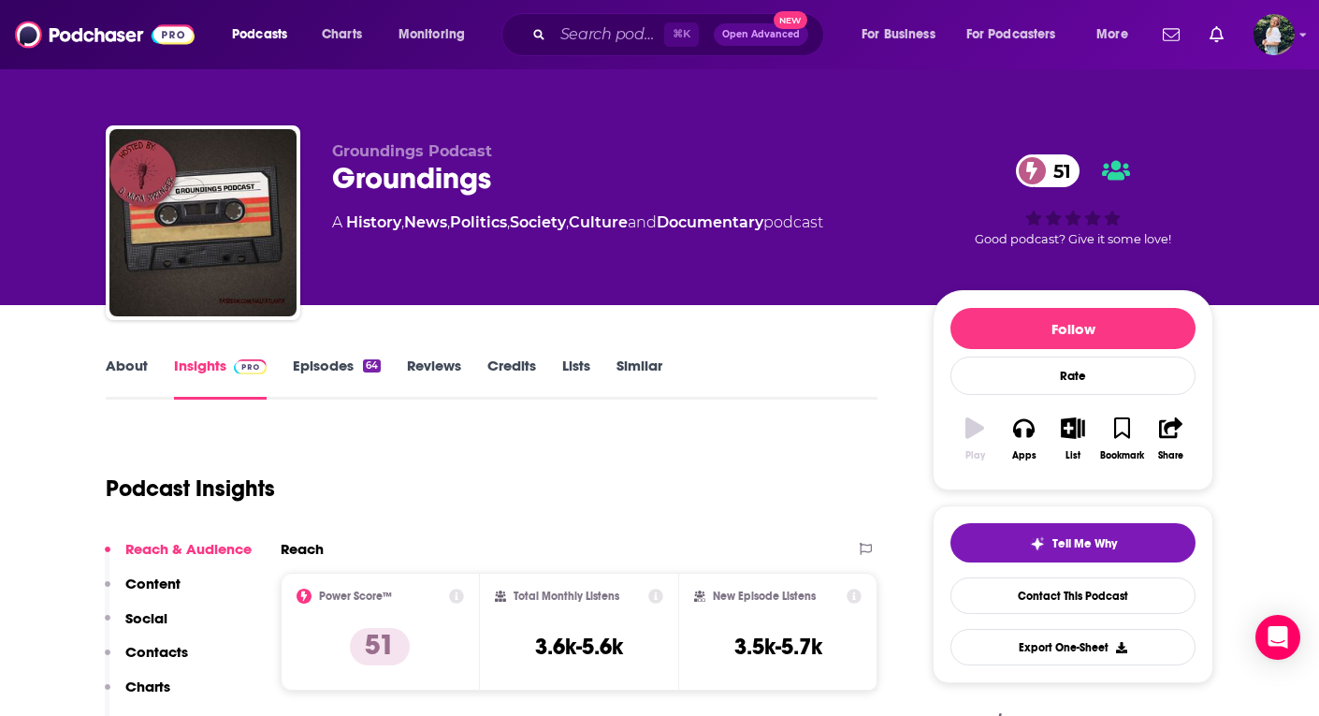
click at [641, 360] on link "Similar" at bounding box center [640, 377] width 46 height 43
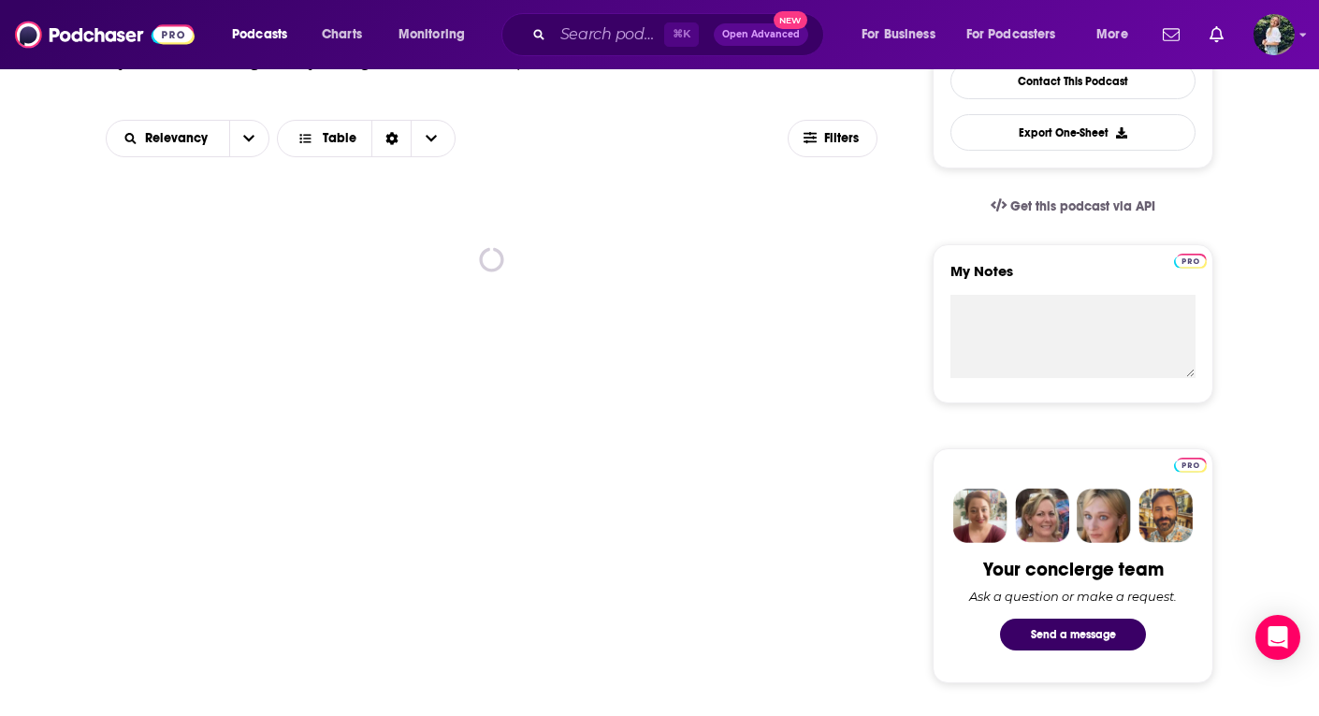
scroll to position [509, 0]
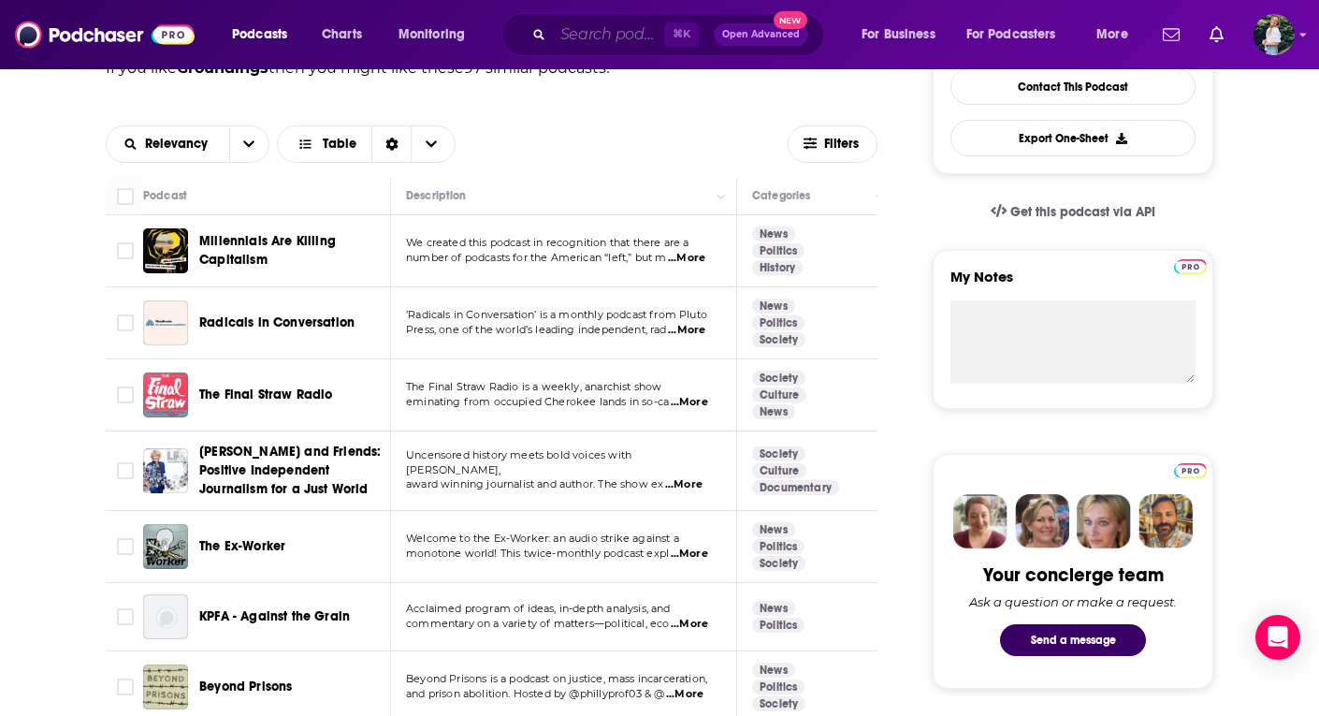
click at [628, 45] on input "Search podcasts, credits, & more..." at bounding box center [608, 35] width 111 height 30
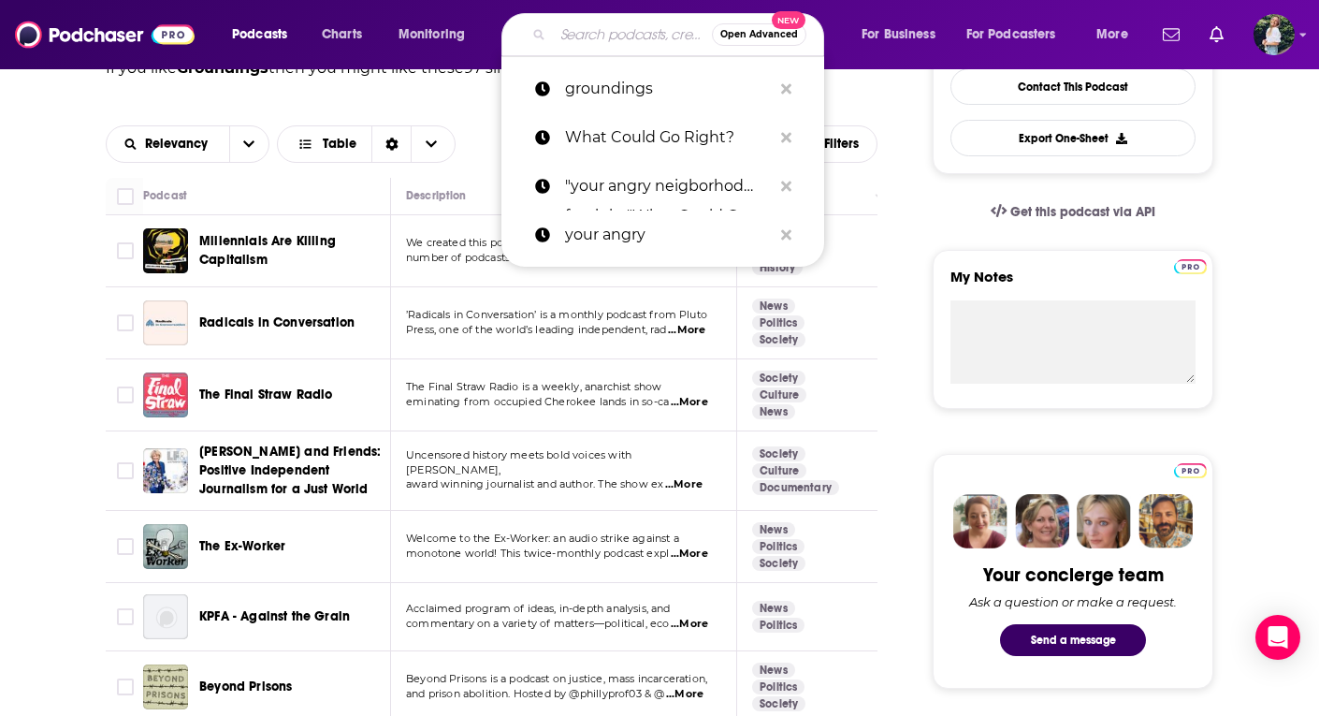
paste input "Boujee Best Friend with [PERSON_NAME]"
type input "Boujee Best Friend with [PERSON_NAME]"
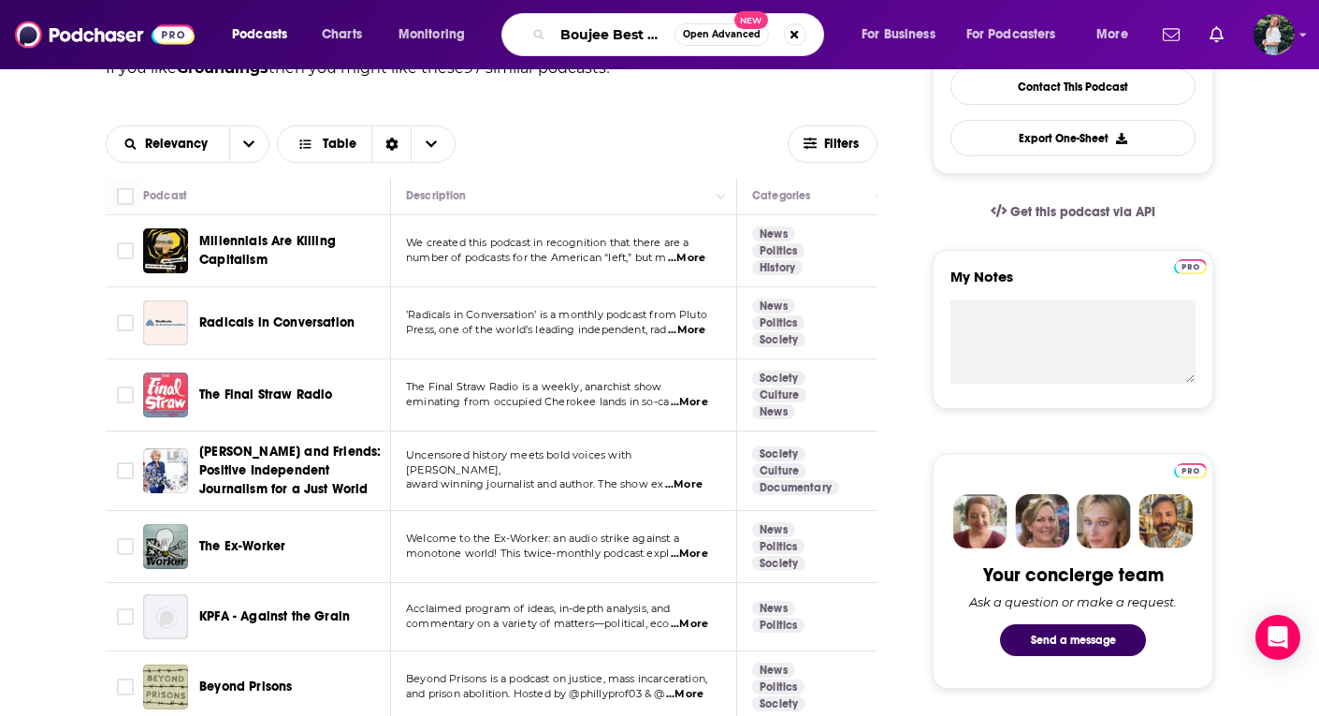
scroll to position [0, 99]
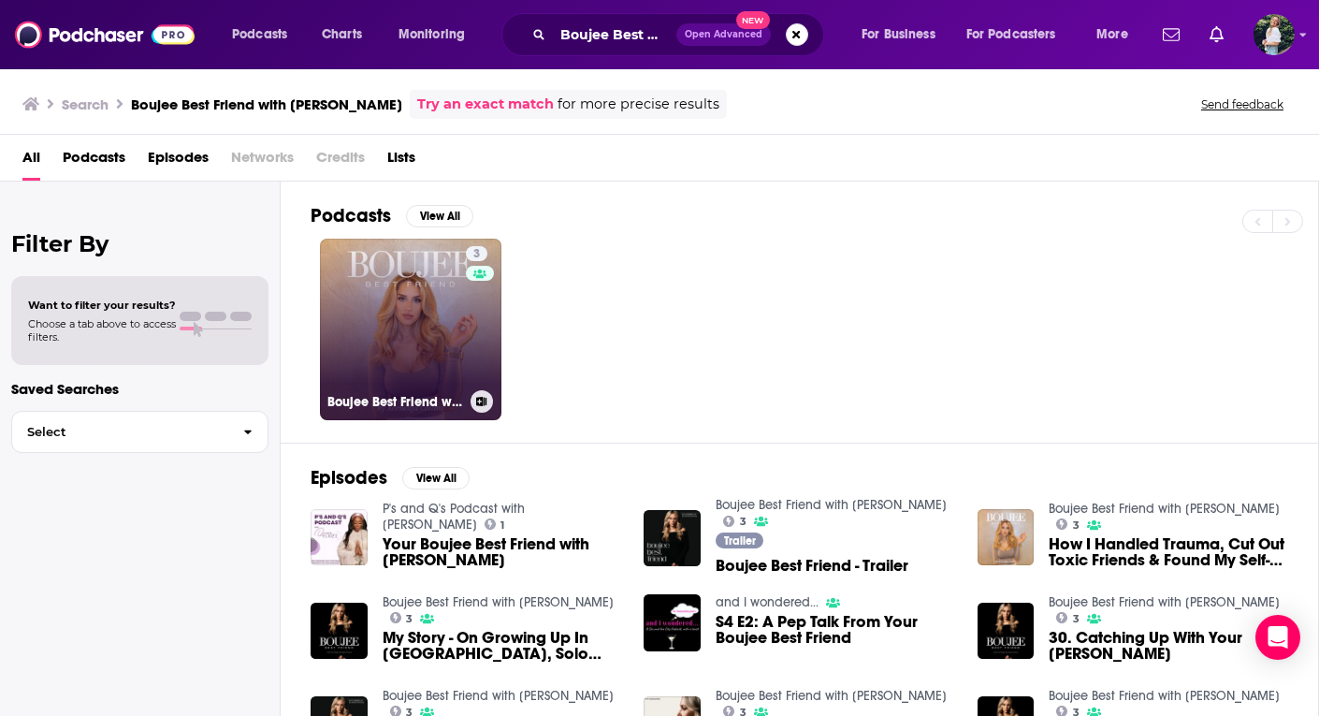
click at [428, 335] on link "3 [PERSON_NAME] Best Friend with [PERSON_NAME]" at bounding box center [410, 329] width 181 height 181
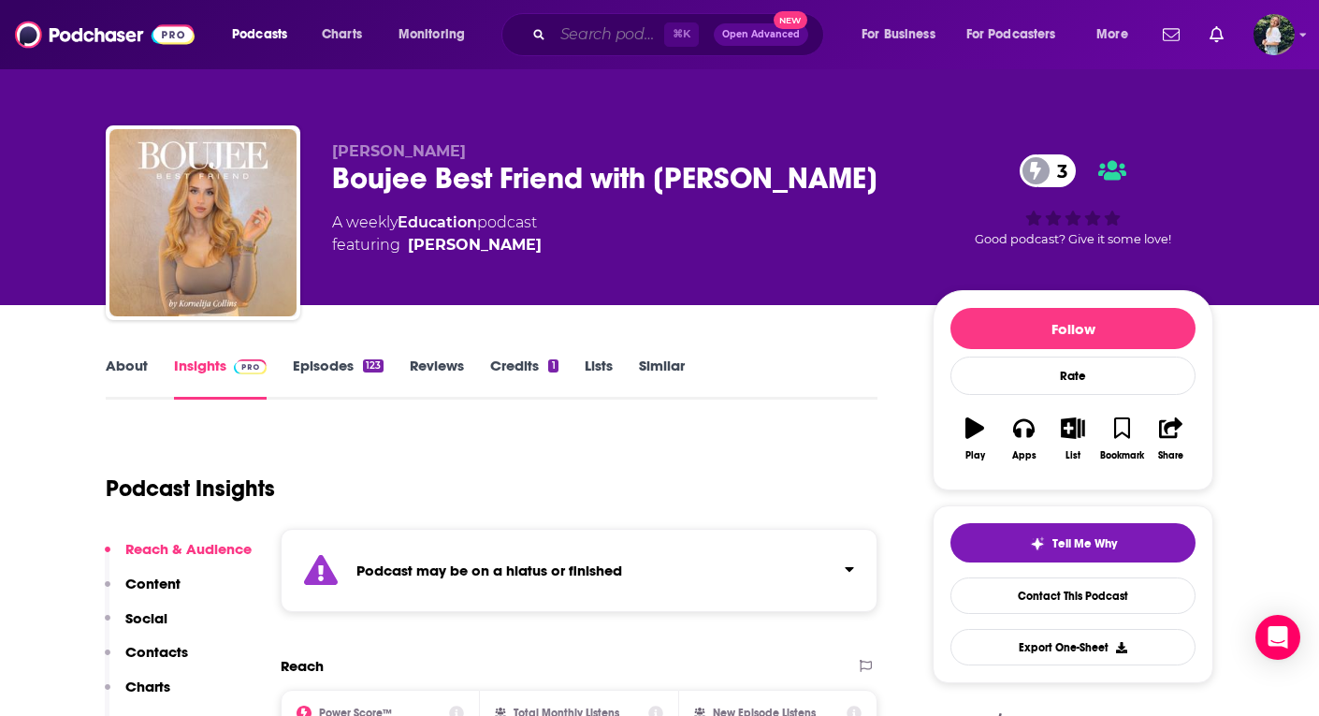
click at [613, 33] on input "Search podcasts, credits, & more..." at bounding box center [608, 35] width 111 height 30
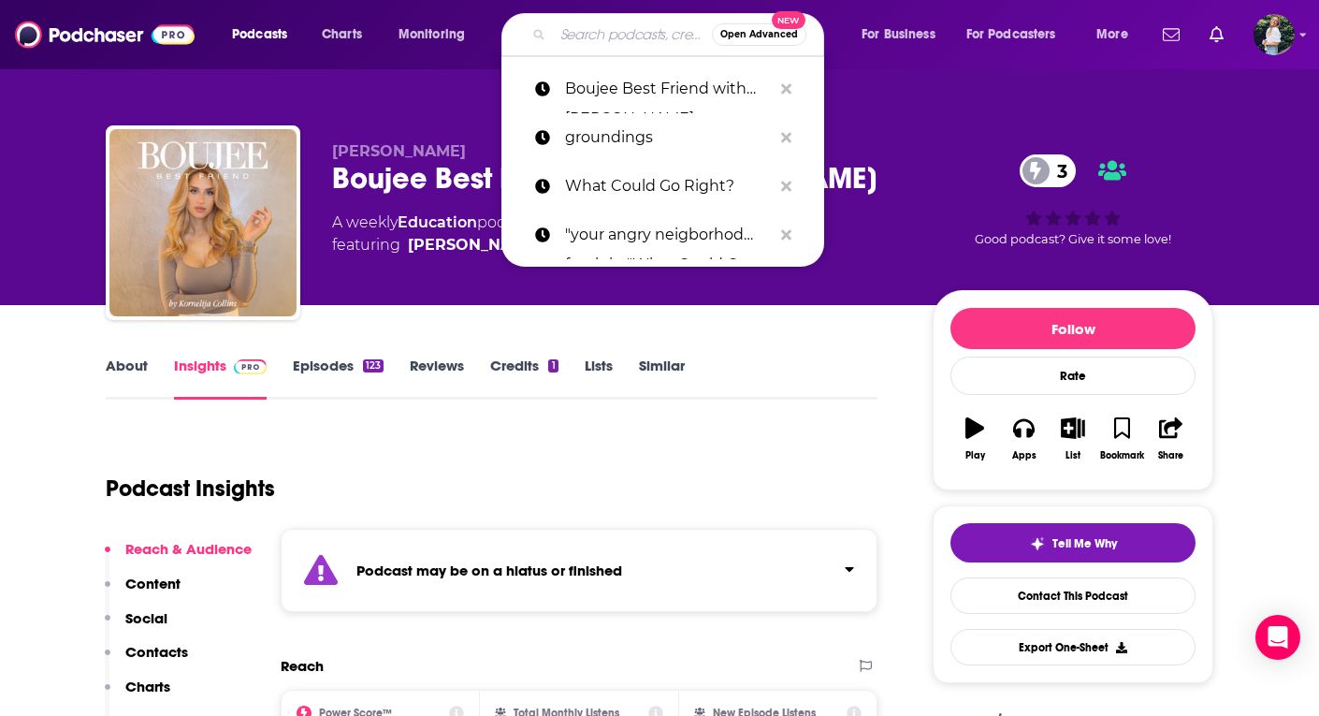
paste input "Day in the Life"
type input "Day in the Life"
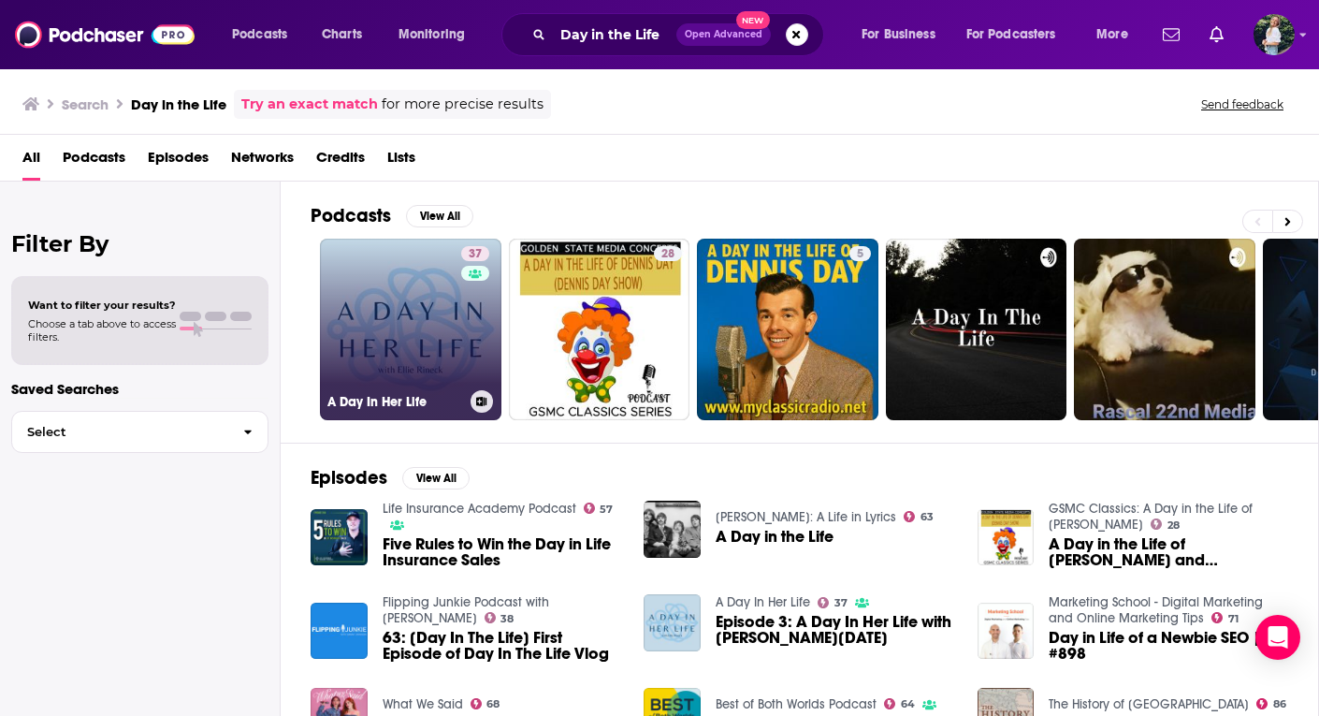
click at [405, 359] on link "37 A Day In Her Life" at bounding box center [410, 329] width 181 height 181
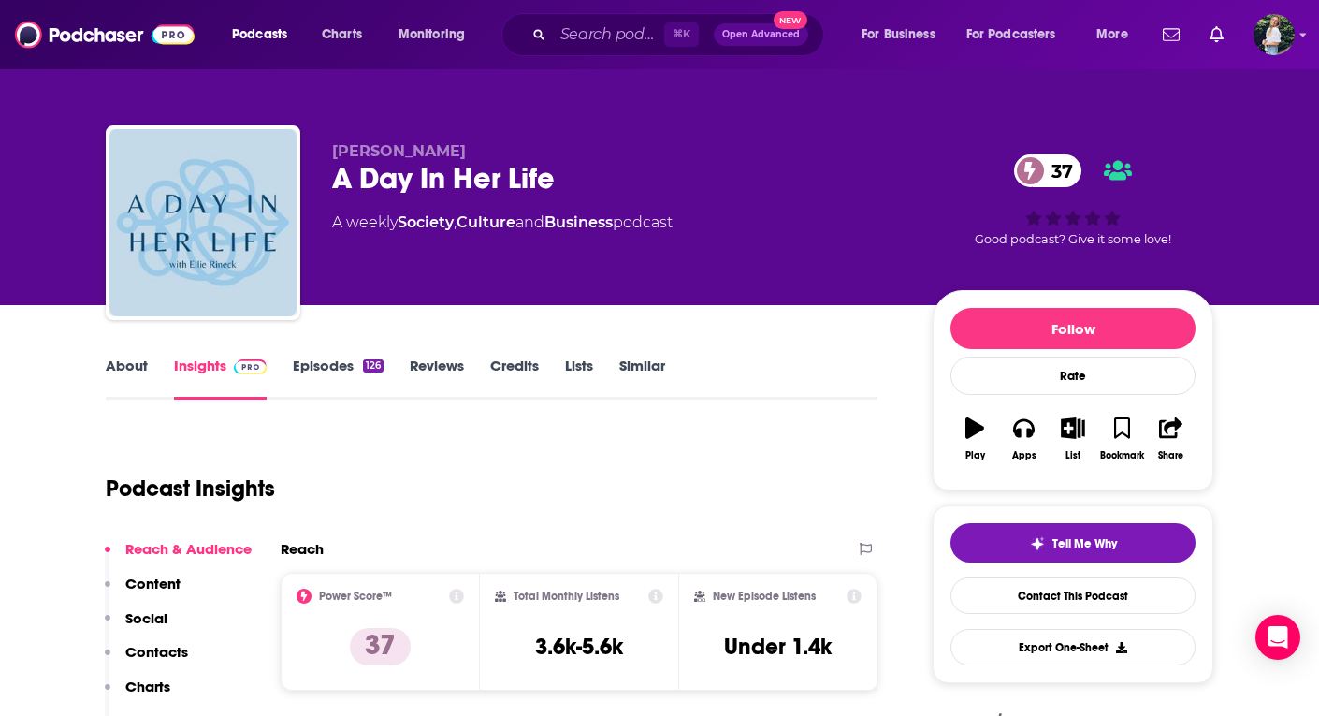
click at [137, 366] on link "About" at bounding box center [127, 377] width 42 height 43
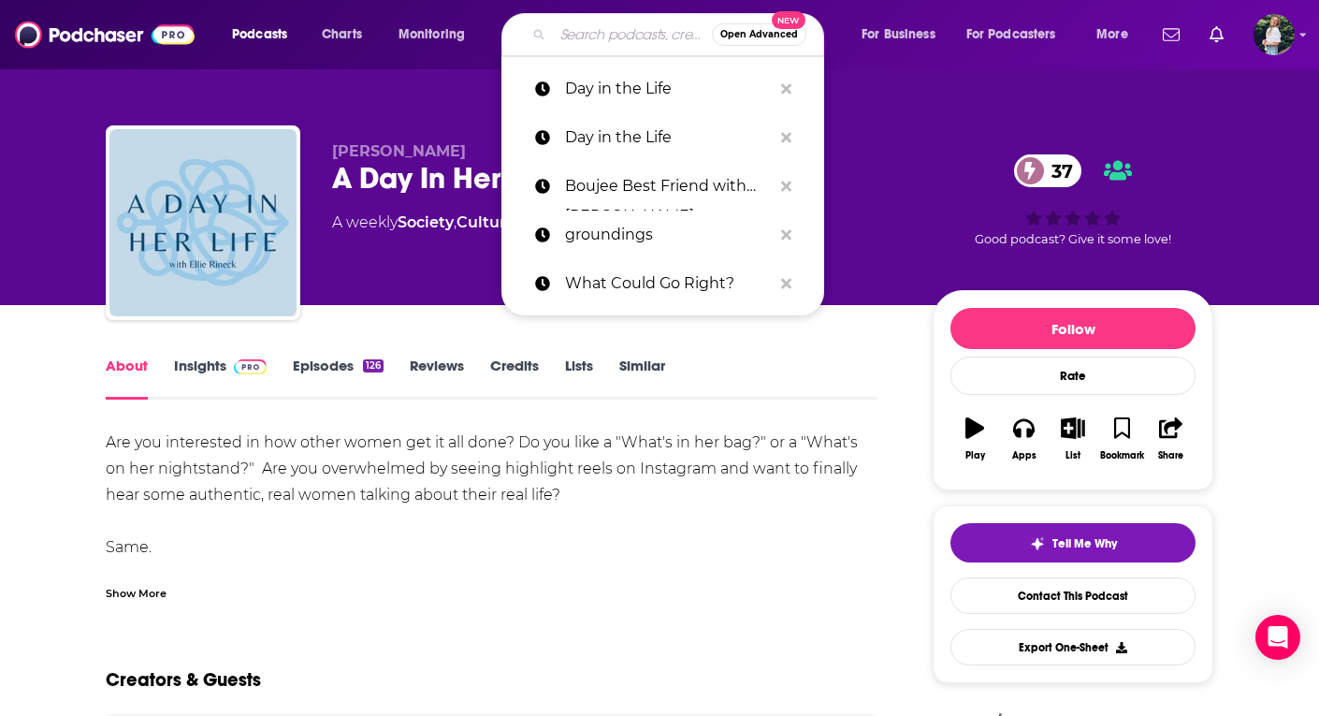
click at [607, 36] on input "Search podcasts, credits, & more..." at bounding box center [632, 35] width 159 height 30
paste input "Every Body Talks Podcast with [PERSON_NAME]"
type input "Every Body Talks Podcast with [PERSON_NAME]"
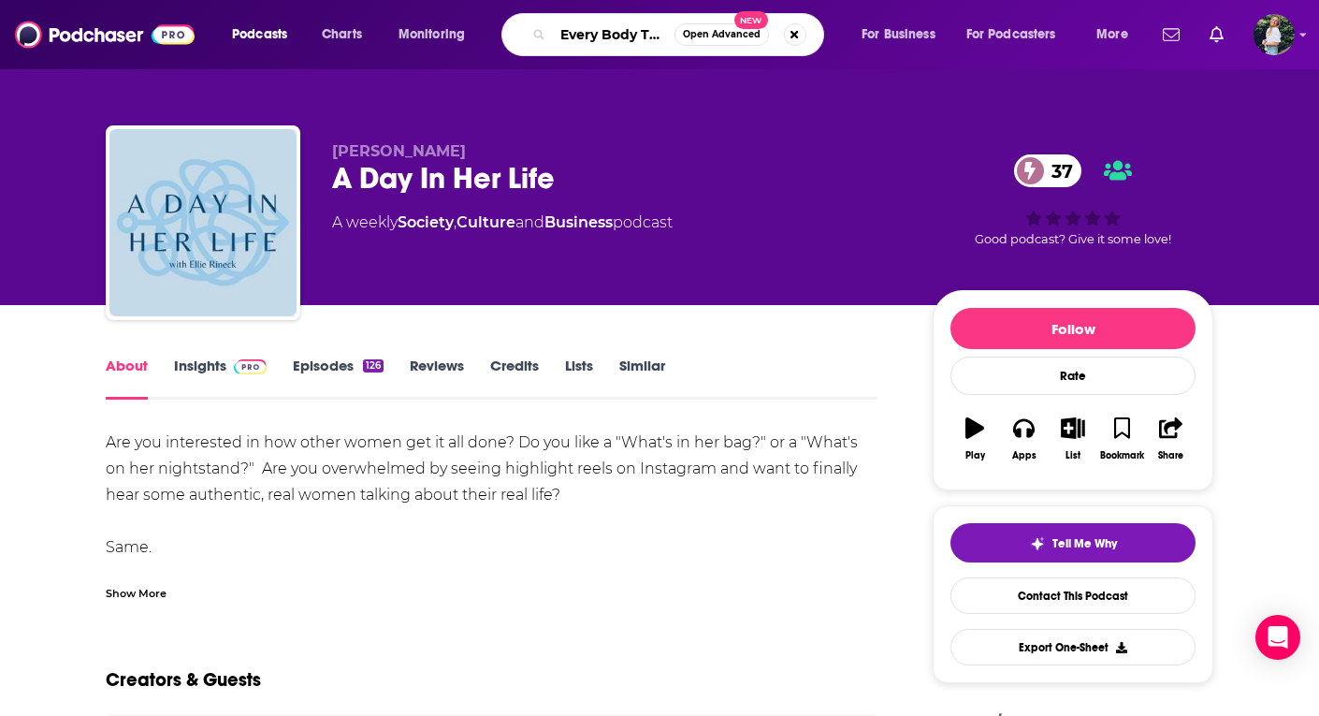
scroll to position [0, 220]
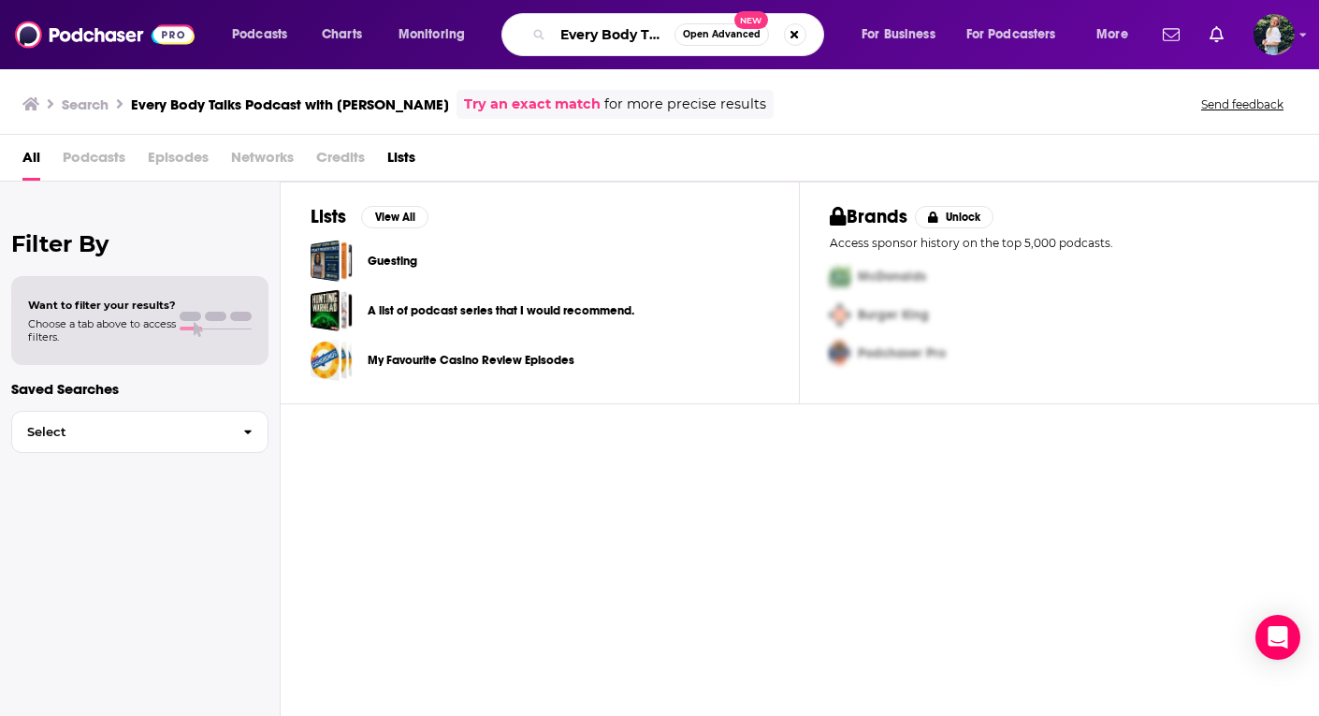
click at [618, 39] on input "Every Body Talks Podcast with [PERSON_NAME]" at bounding box center [614, 35] width 122 height 30
drag, startPoint x: 667, startPoint y: 36, endPoint x: 575, endPoint y: 36, distance: 91.7
click at [575, 36] on input "Every Body Talks Podcast with [PERSON_NAME]" at bounding box center [614, 35] width 122 height 30
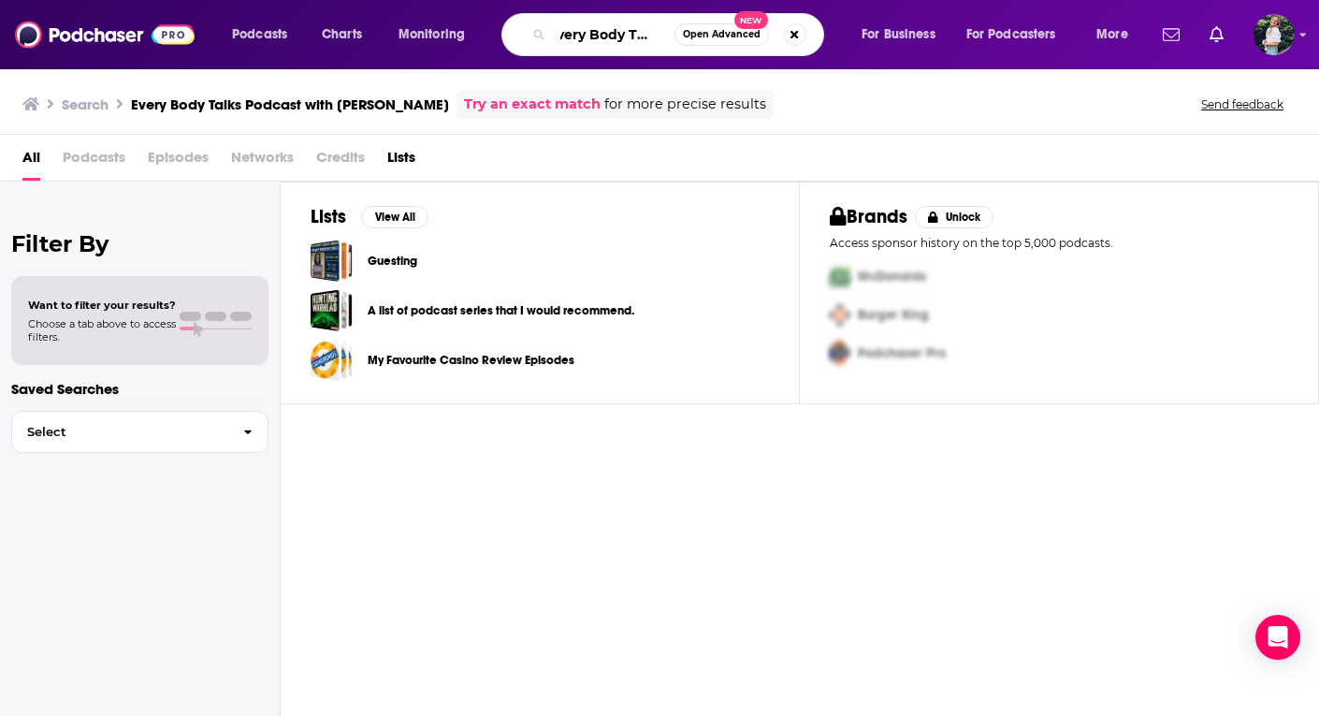
type input "Every Body Talks"
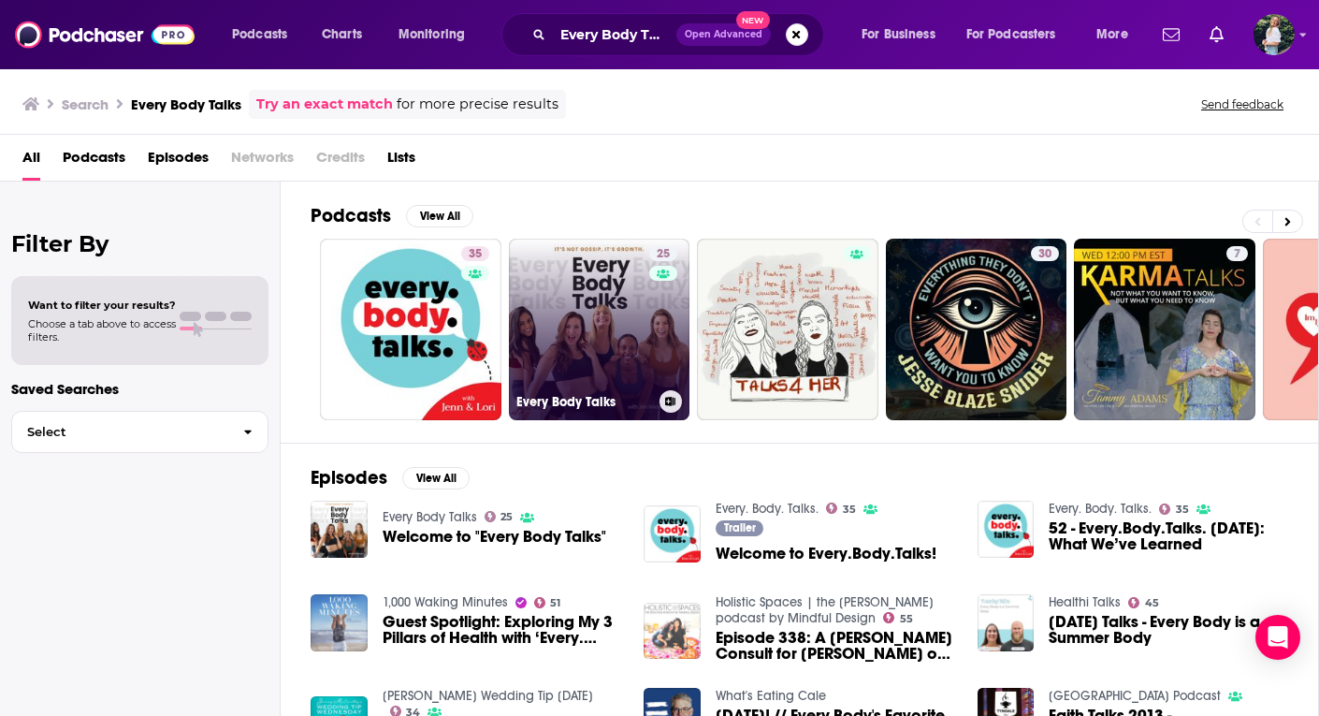
click at [618, 338] on link "25 Every Body Talks" at bounding box center [599, 329] width 181 height 181
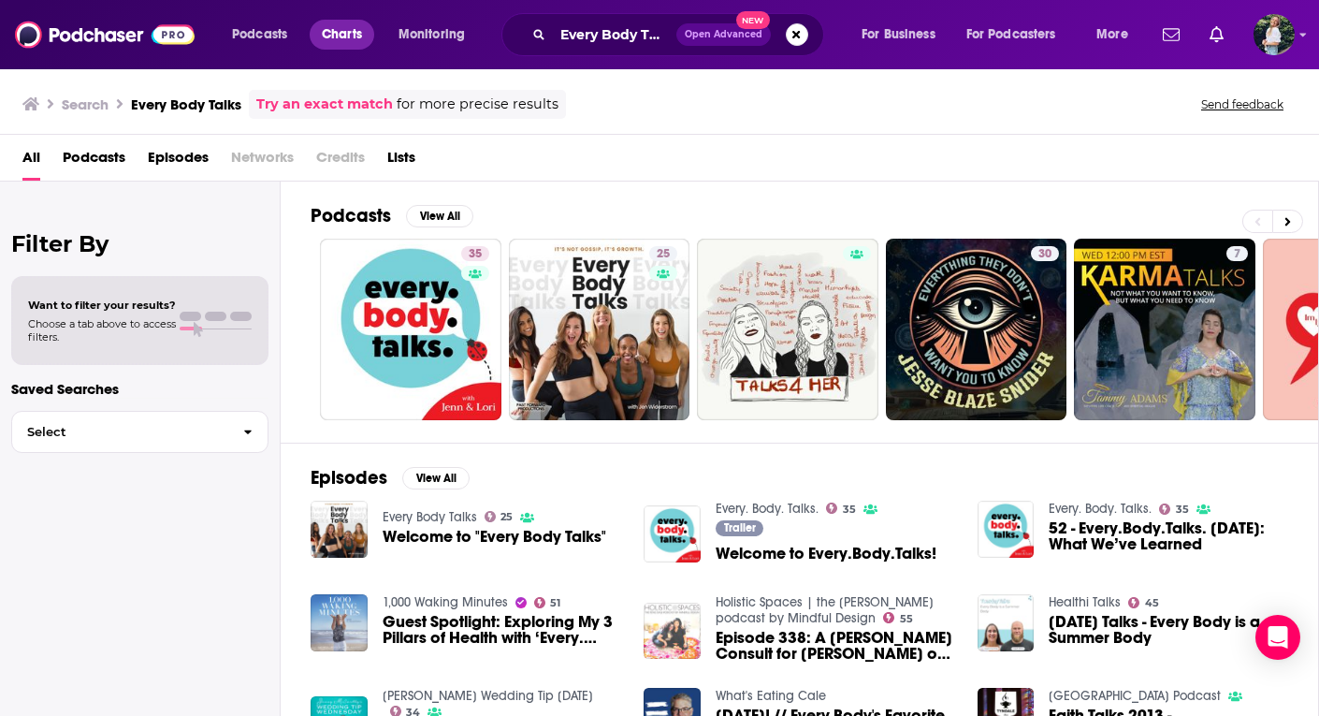
click at [335, 35] on span "Charts" at bounding box center [342, 35] width 40 height 26
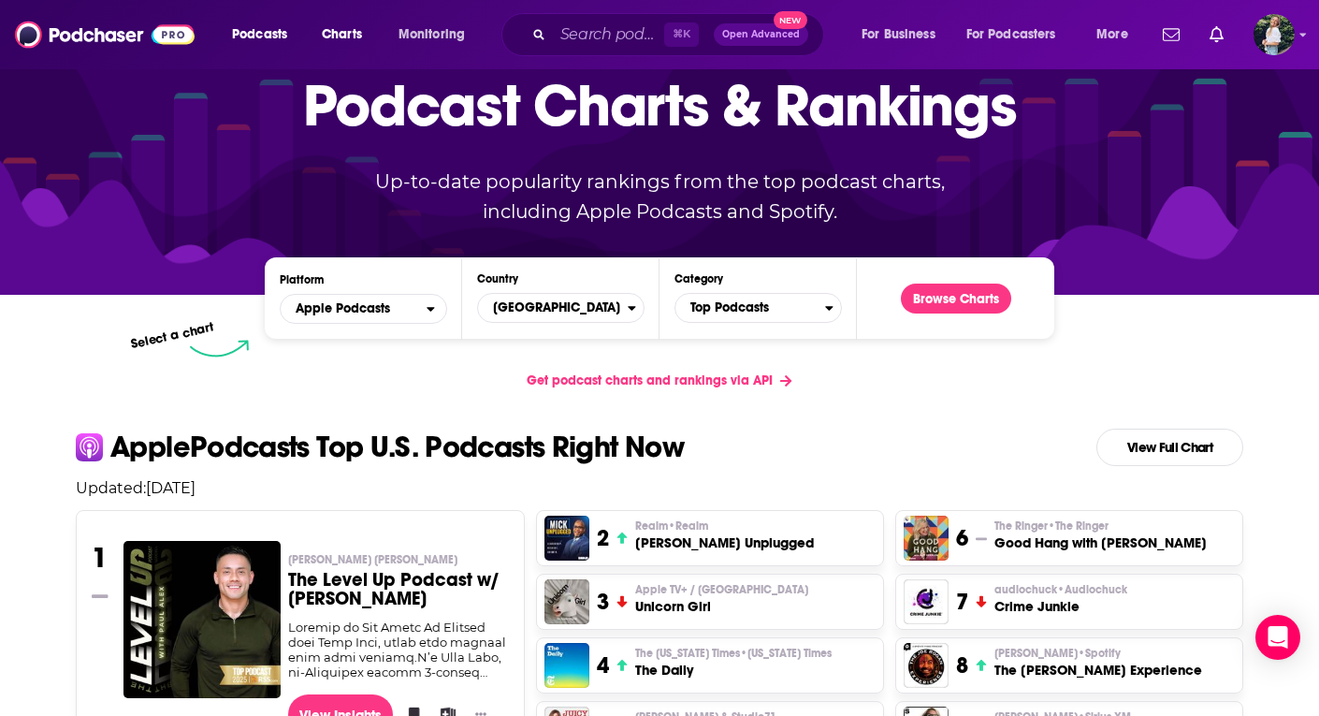
scroll to position [296, 0]
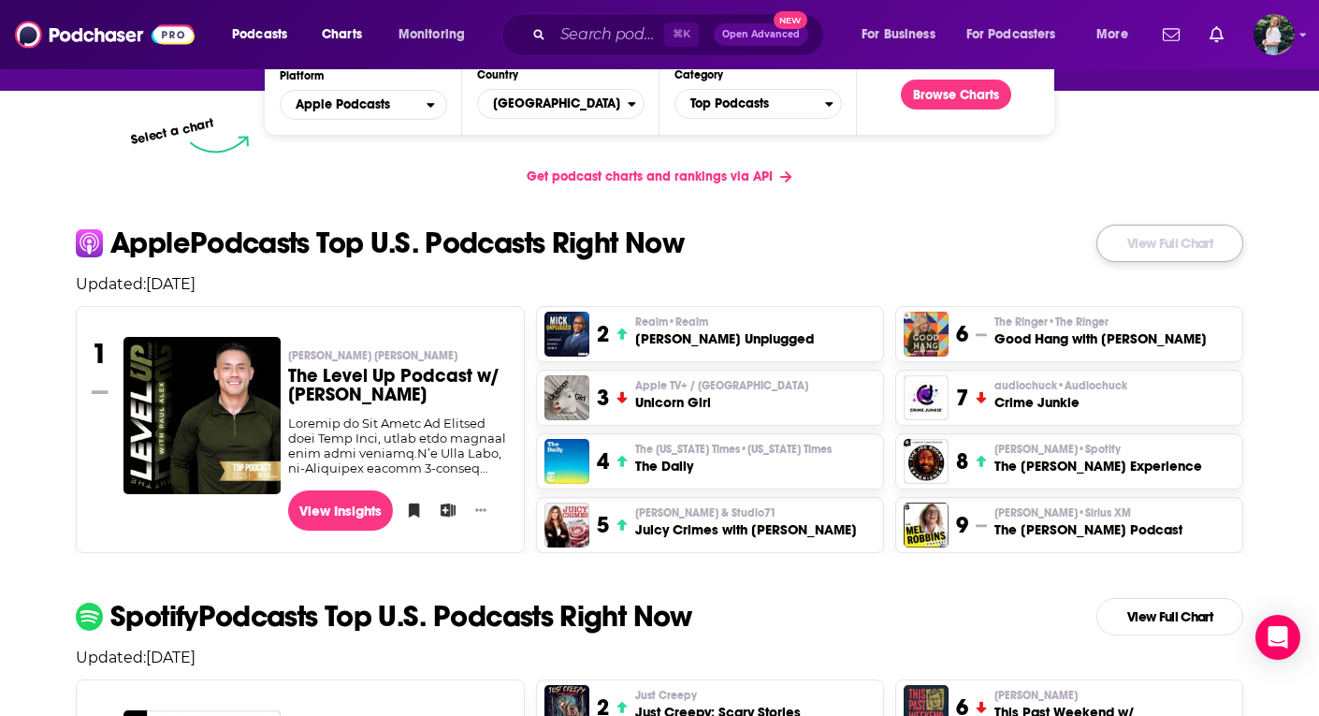
click at [1167, 254] on link "View Full Chart" at bounding box center [1169, 243] width 147 height 37
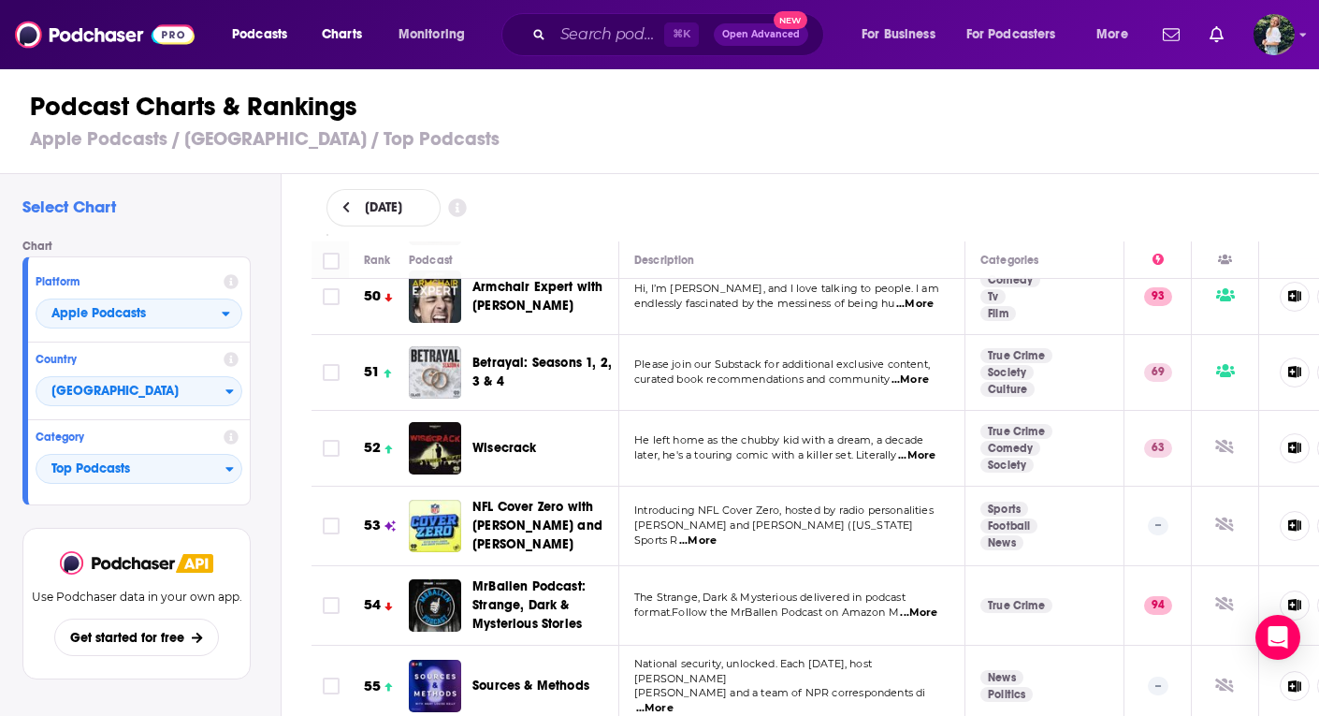
scroll to position [4000, 0]
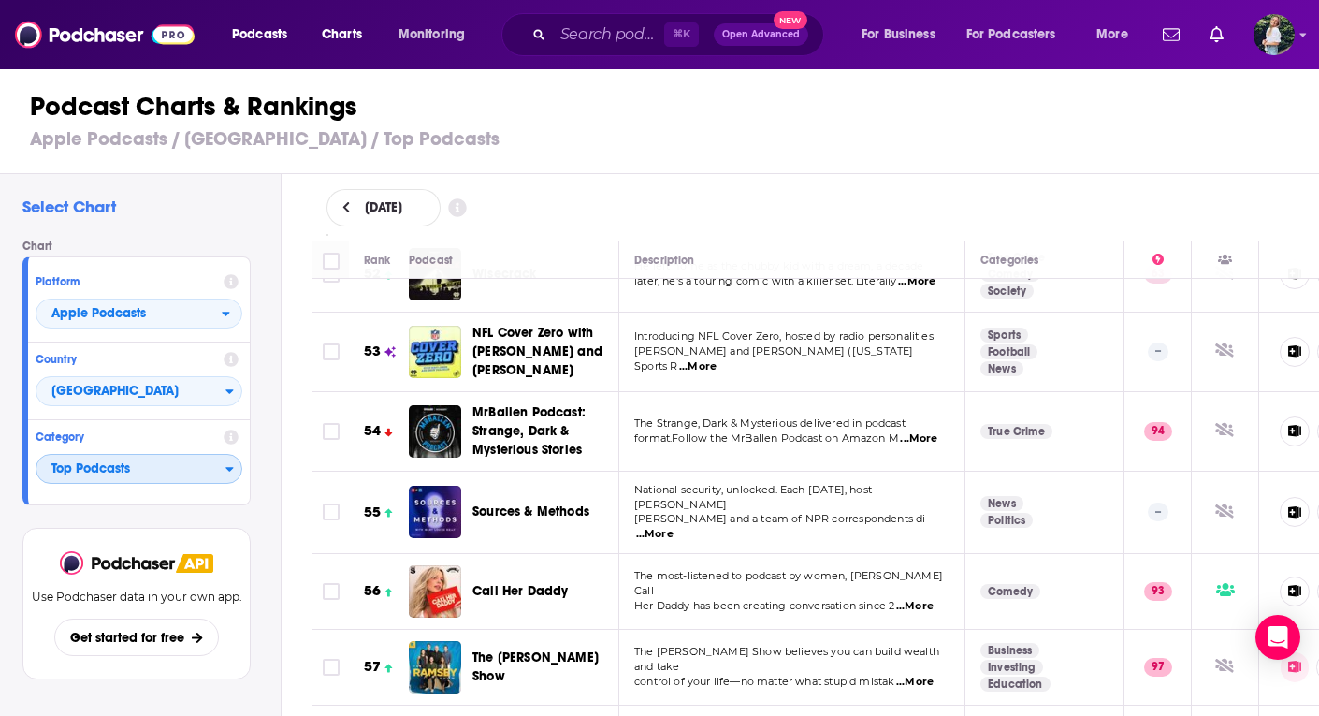
click at [167, 474] on span "Top Podcasts" at bounding box center [130, 470] width 189 height 32
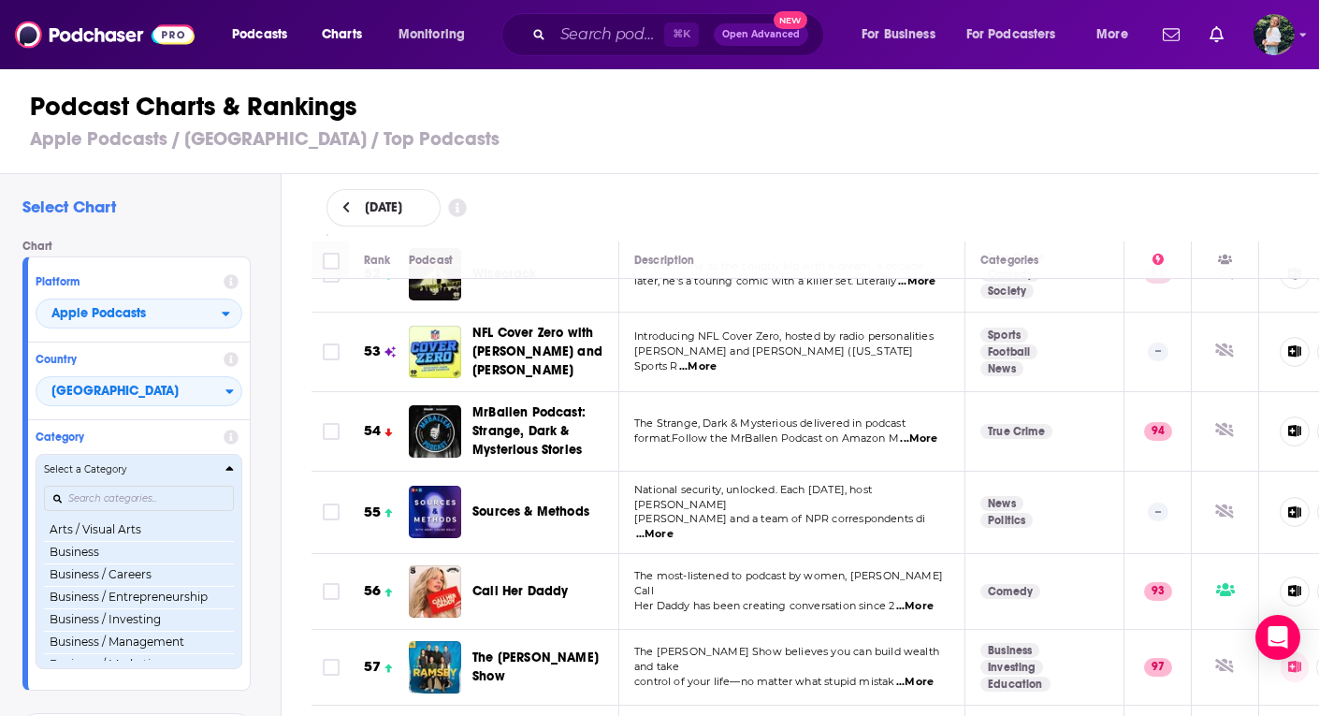
scroll to position [182, 0]
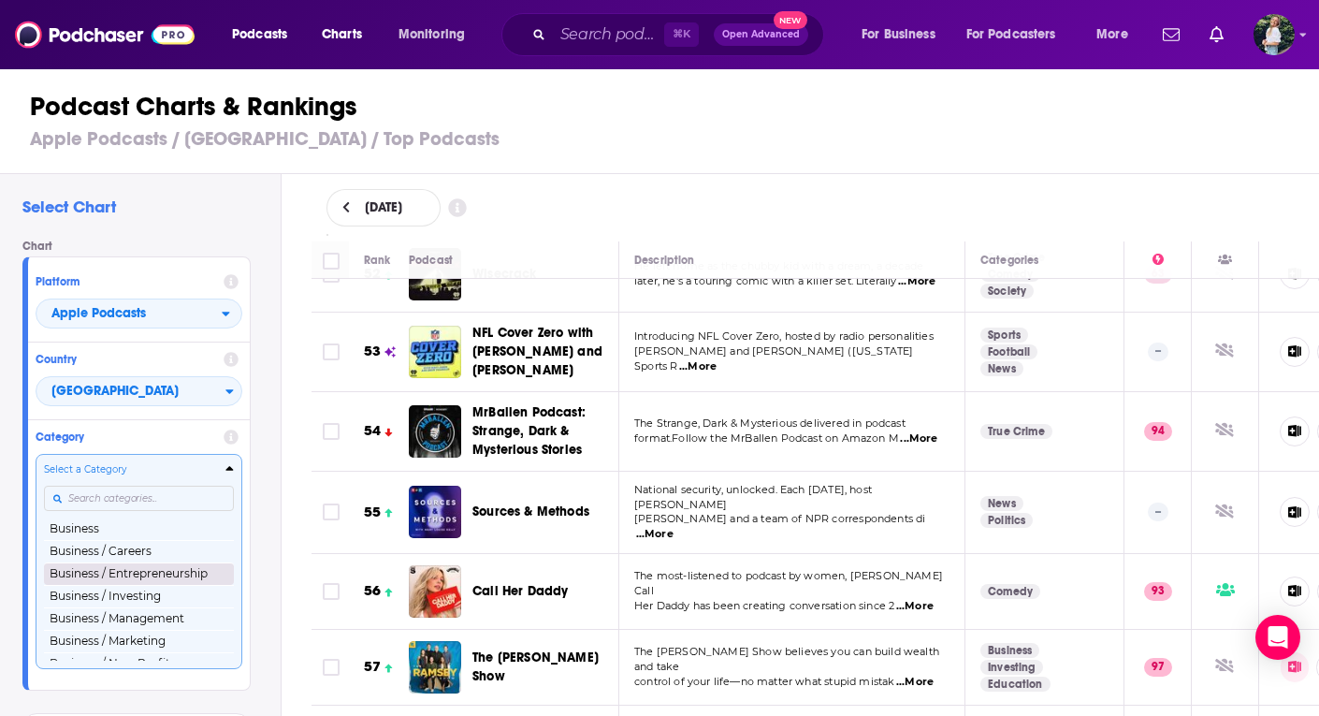
click at [146, 570] on button "Business / Entrepreneurship" at bounding box center [139, 573] width 190 height 22
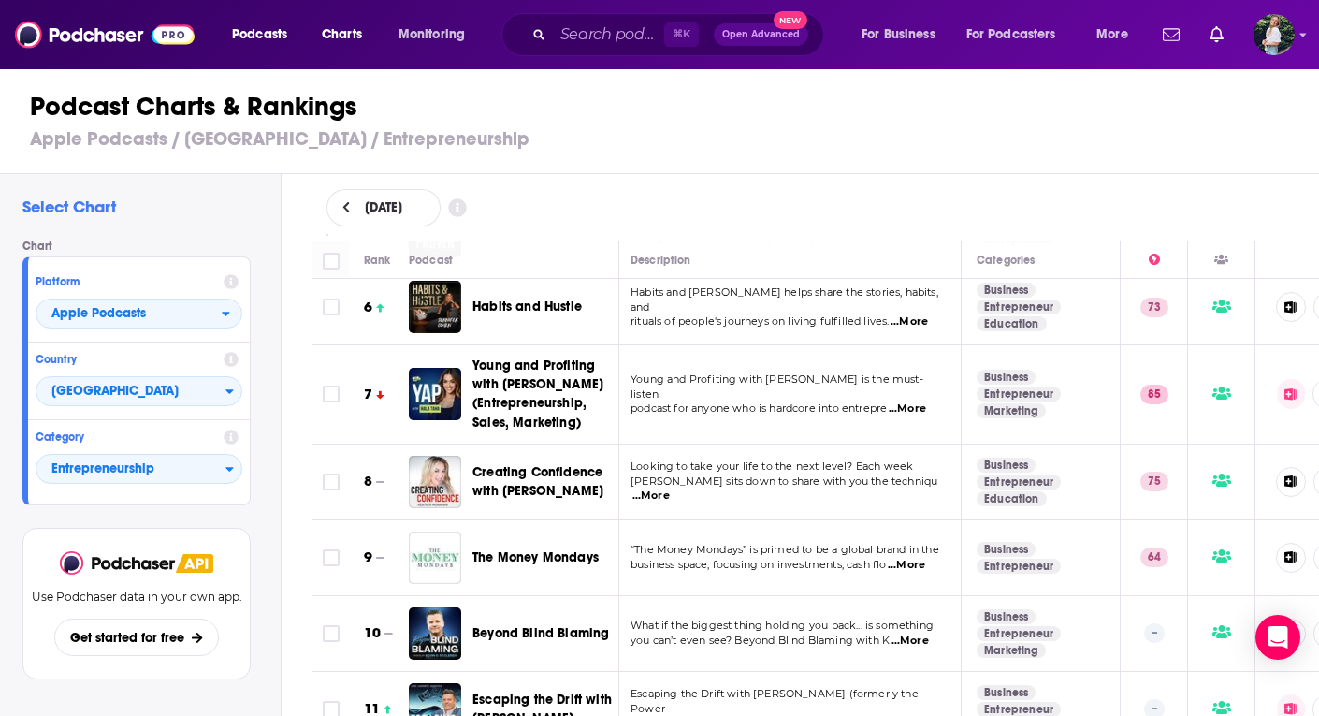
scroll to position [414, 4]
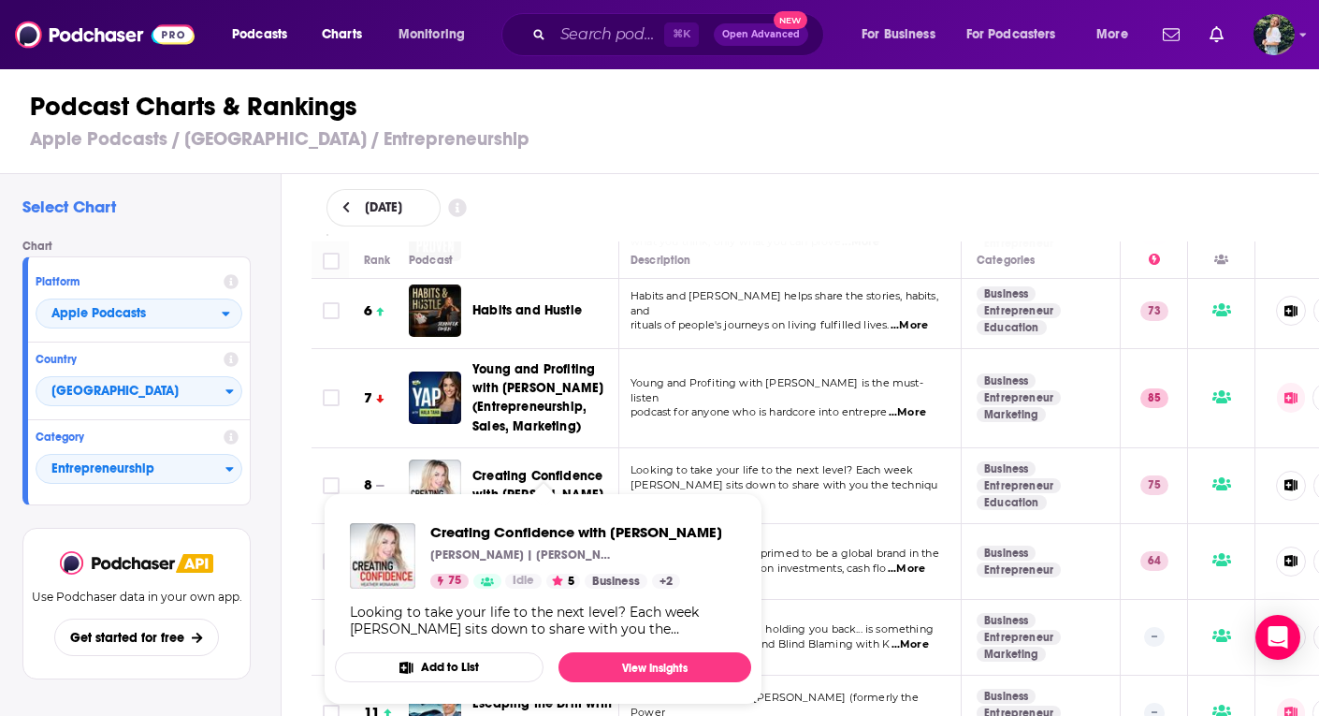
click at [518, 468] on span "Creating Confidence with [PERSON_NAME]" at bounding box center [537, 485] width 131 height 35
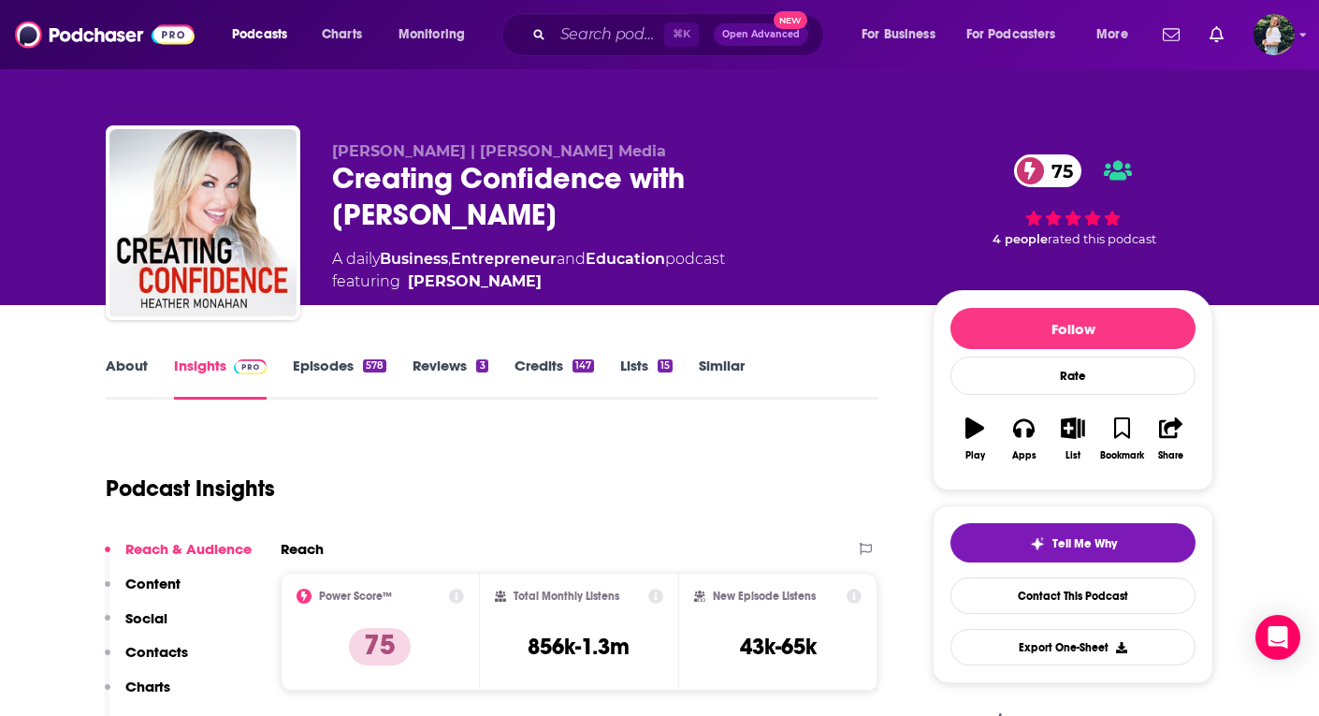
click at [128, 365] on link "About" at bounding box center [127, 377] width 42 height 43
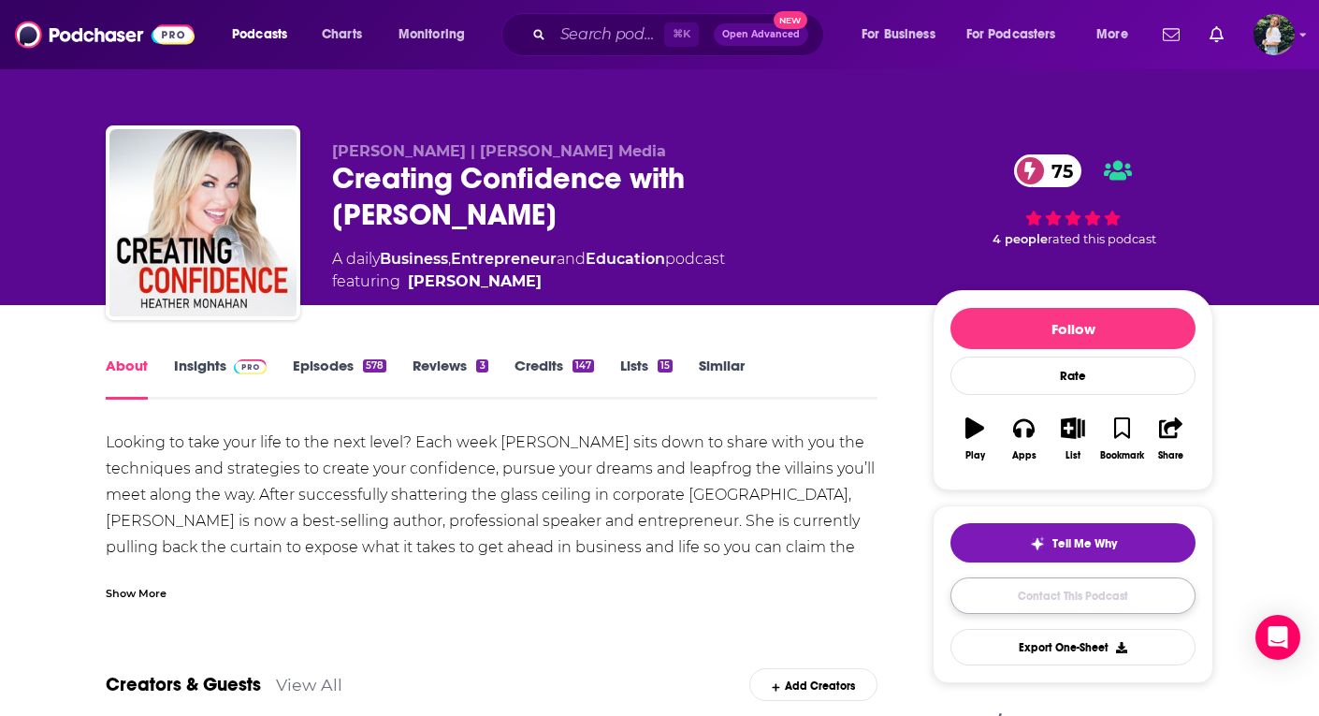
click at [977, 596] on link "Contact This Podcast" at bounding box center [1073, 595] width 245 height 36
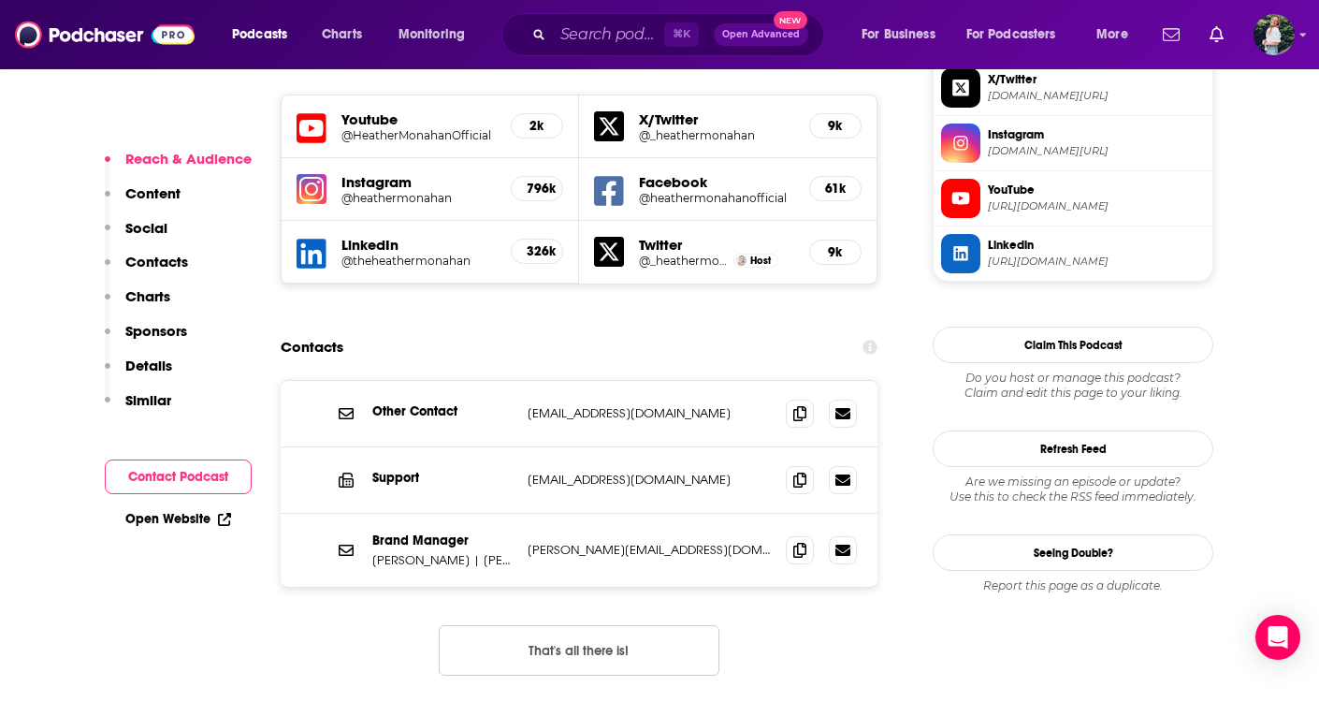
scroll to position [1688, 0]
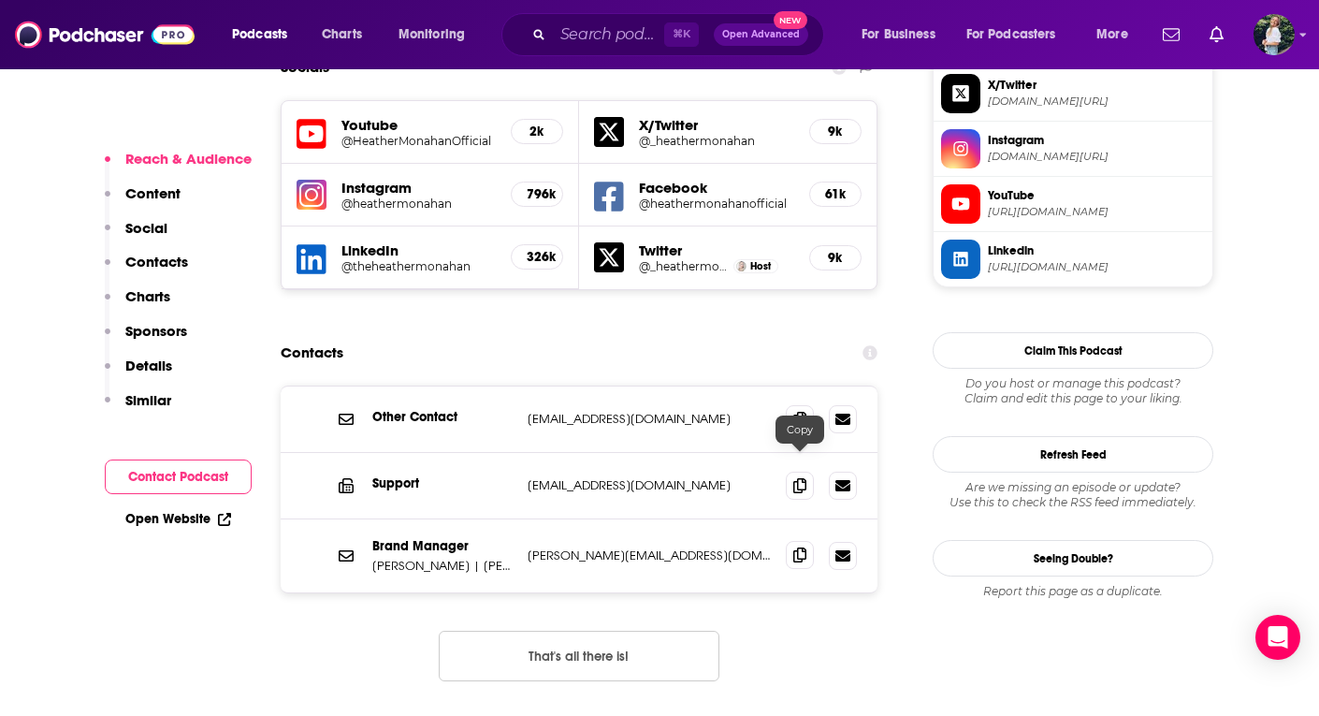
click at [794, 541] on span at bounding box center [800, 555] width 28 height 28
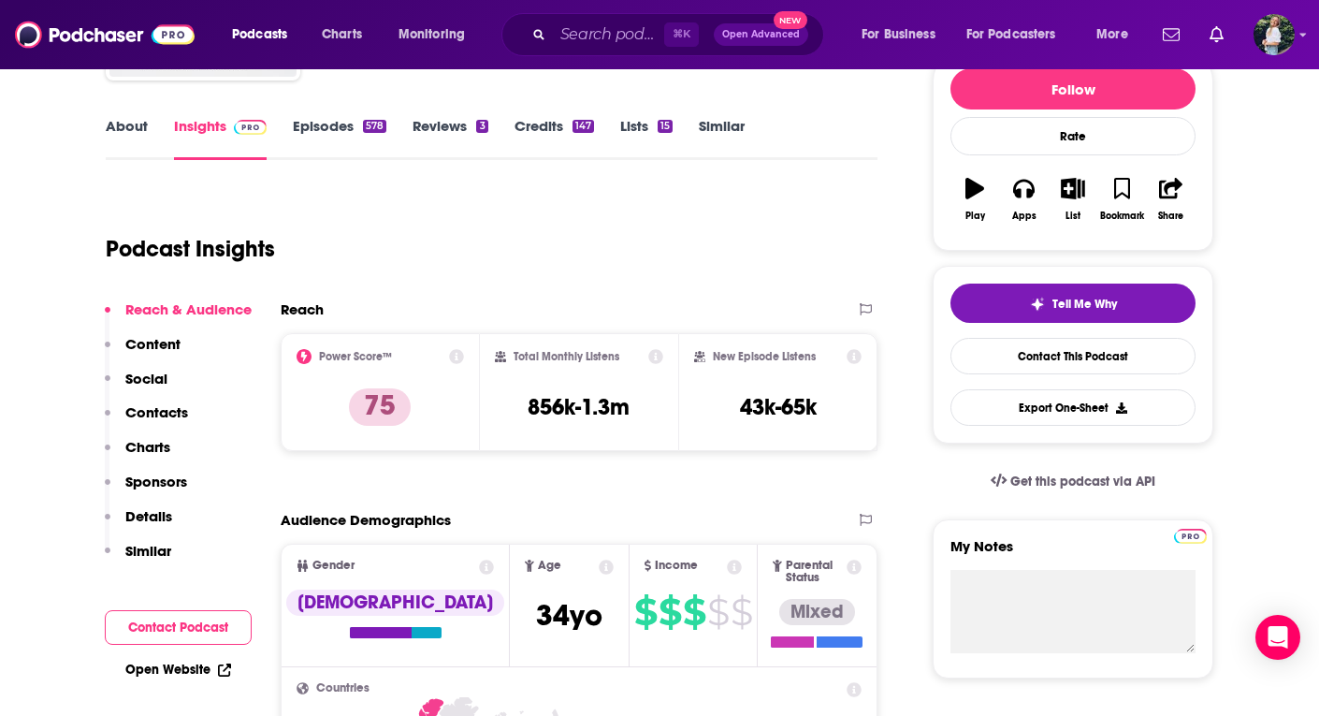
scroll to position [0, 0]
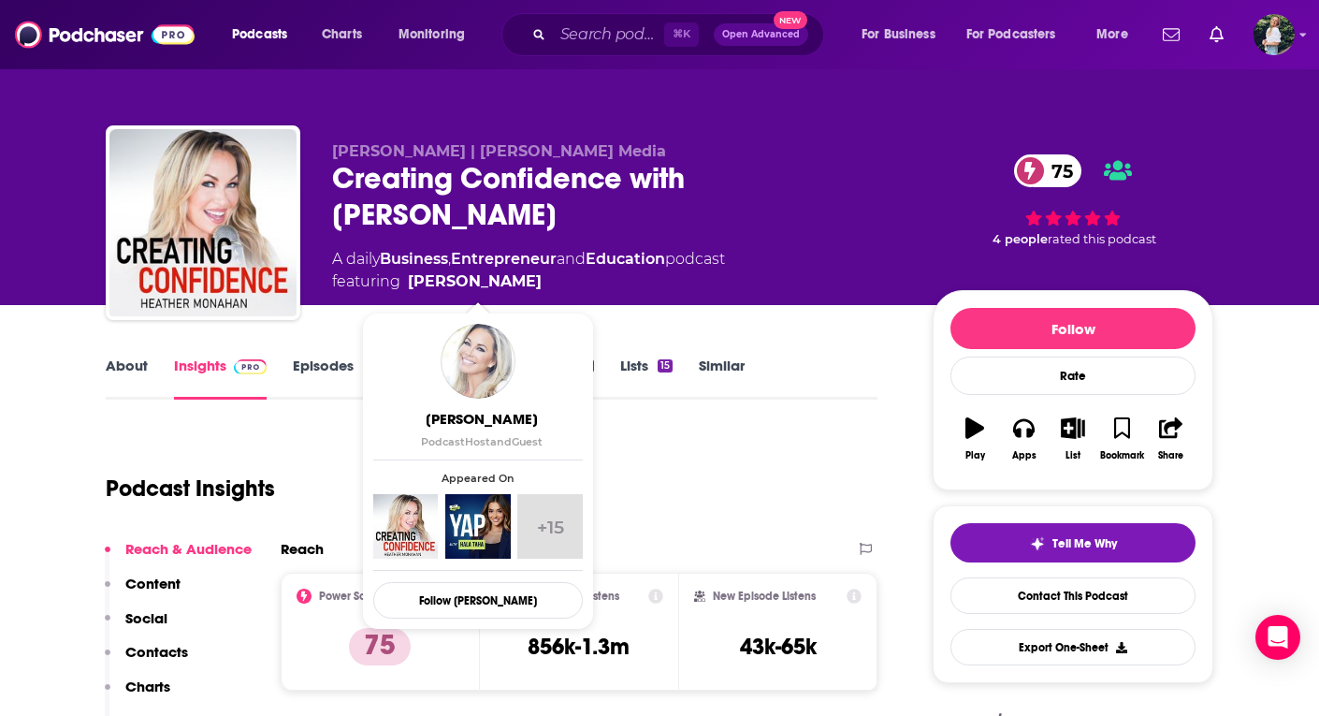
drag, startPoint x: 558, startPoint y: 285, endPoint x: 546, endPoint y: 278, distance: 13.5
click at [546, 278] on span "featuring [PERSON_NAME]" at bounding box center [528, 281] width 393 height 22
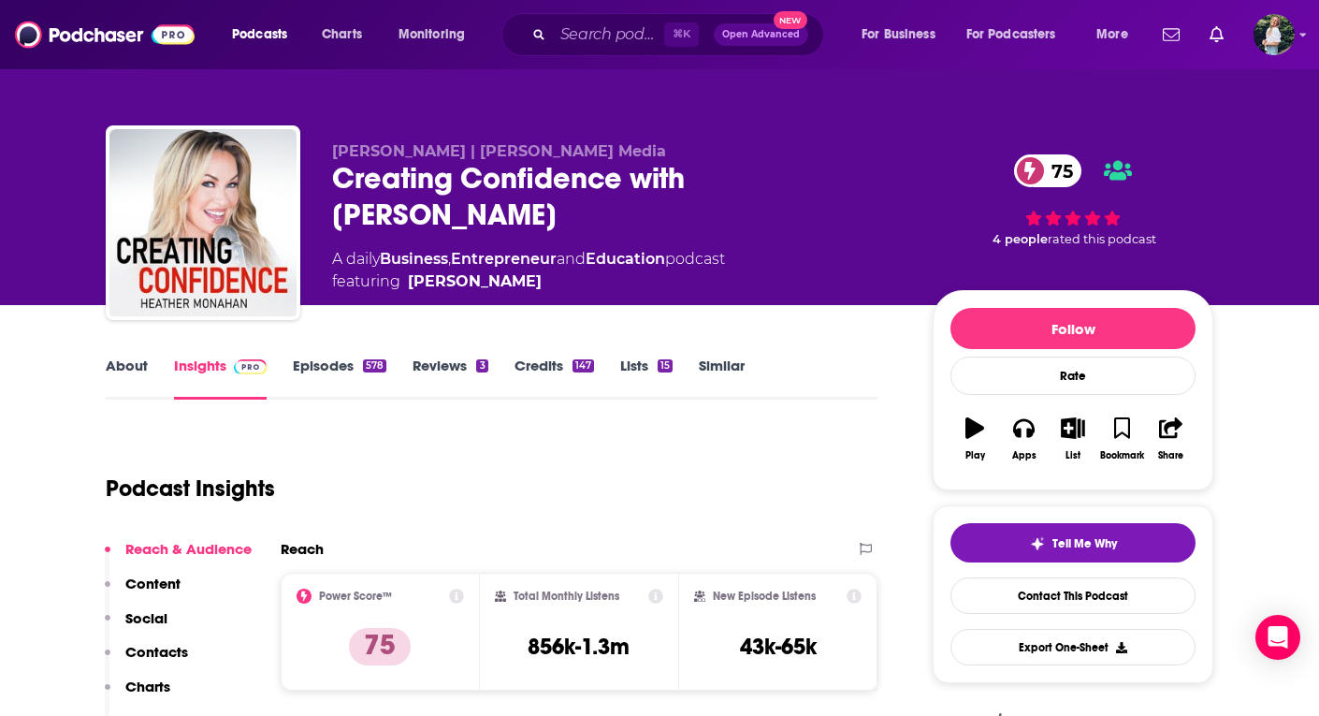
copy span "[PERSON_NAME]"
click at [722, 368] on link "Similar" at bounding box center [722, 377] width 46 height 43
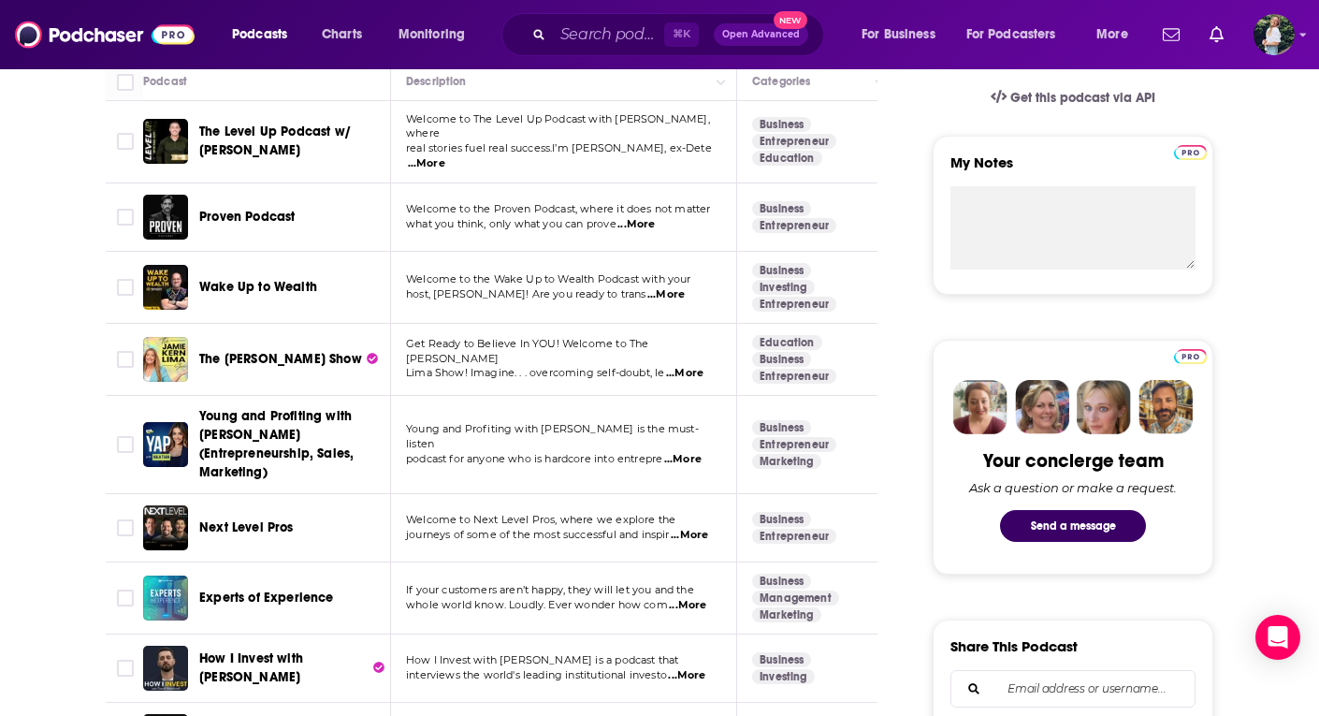
scroll to position [646, 0]
